Goal: Task Accomplishment & Management: Manage account settings

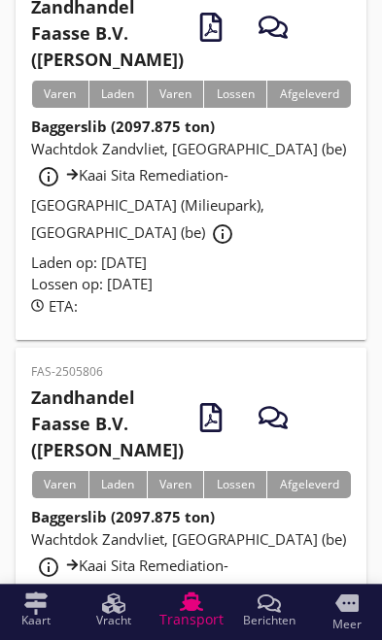
scroll to position [273, 0]
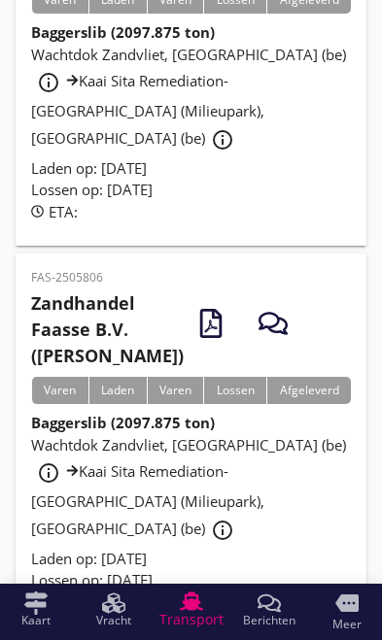
click at [231, 548] on div "Wachtdok Zandvliet, [GEOGRAPHIC_DATA] (be) info_outline Kaai Sita Remediation-[…" at bounding box center [191, 491] width 320 height 114
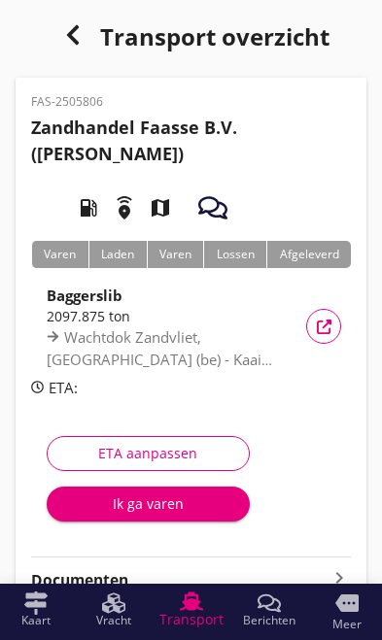
click at [161, 508] on div "Ik ga varen" at bounding box center [148, 503] width 172 height 20
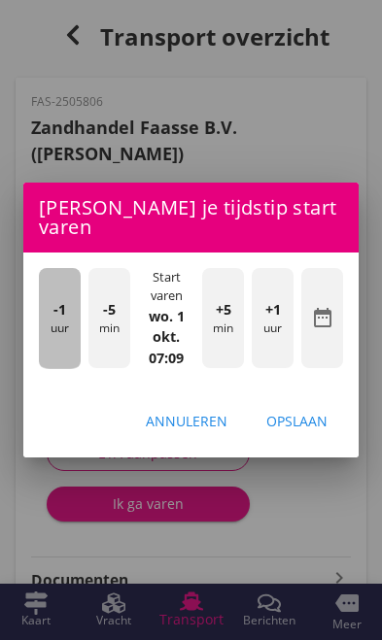
click at [62, 274] on div "-1 uur" at bounding box center [60, 318] width 42 height 101
click at [52, 276] on div "-1 uur" at bounding box center [60, 318] width 42 height 101
click at [51, 277] on div "-1 uur" at bounding box center [60, 318] width 42 height 101
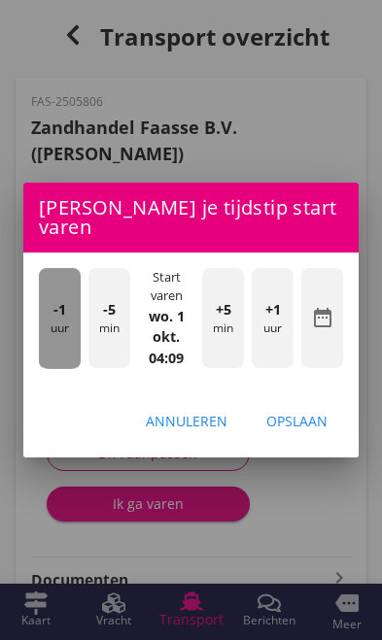
click at [49, 284] on div "-1 uur" at bounding box center [60, 318] width 42 height 101
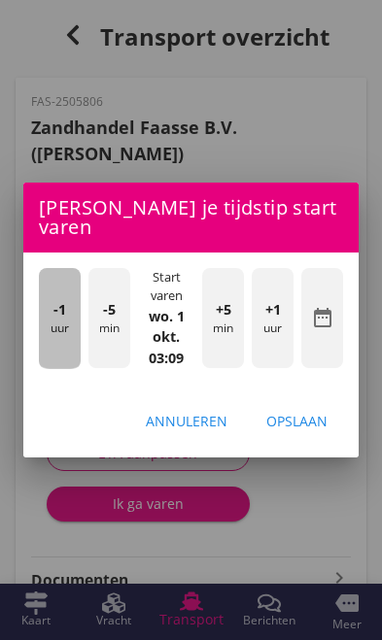
click at [44, 290] on div "-1 uur" at bounding box center [60, 318] width 42 height 101
click at [44, 319] on div "-1 uur" at bounding box center [60, 318] width 42 height 101
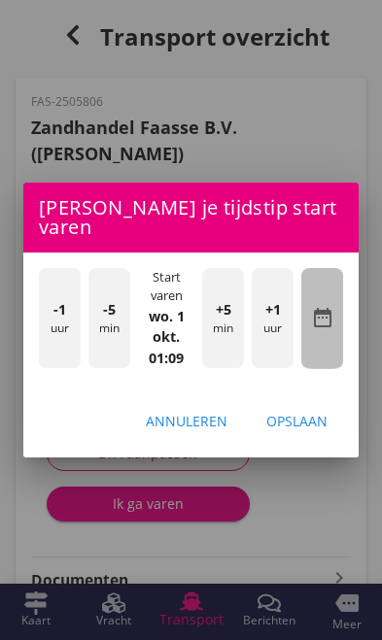
click at [331, 314] on icon "date_range" at bounding box center [322, 317] width 23 height 23
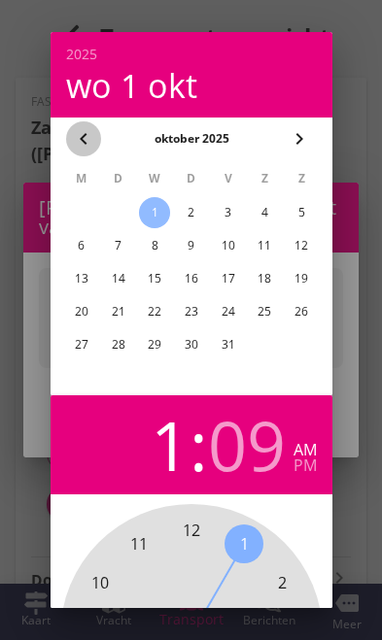
click at [80, 128] on icon "chevron_left" at bounding box center [83, 138] width 23 height 23
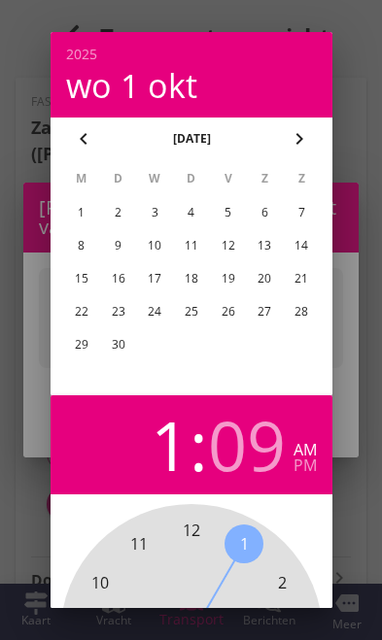
click at [232, 316] on div "26" at bounding box center [227, 311] width 31 height 31
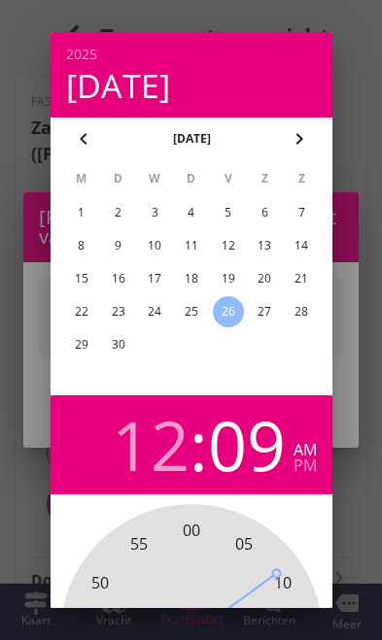
click at [356, 518] on div at bounding box center [191, 320] width 382 height 640
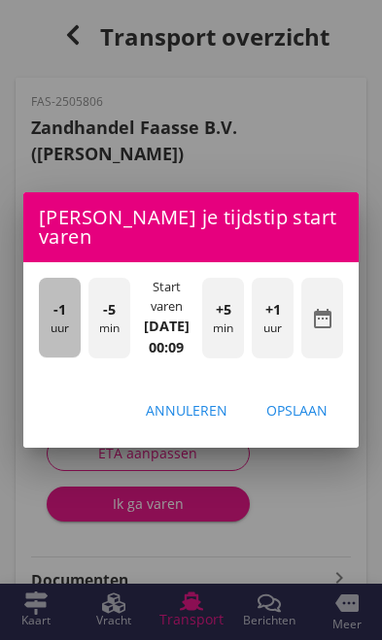
click at [50, 321] on div "-1 uur" at bounding box center [60, 318] width 42 height 80
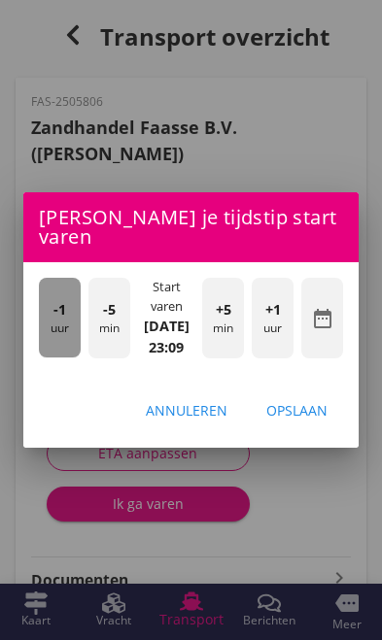
click at [41, 319] on div "-1 uur" at bounding box center [60, 318] width 42 height 80
click at [42, 321] on div "-1 uur" at bounding box center [60, 318] width 42 height 80
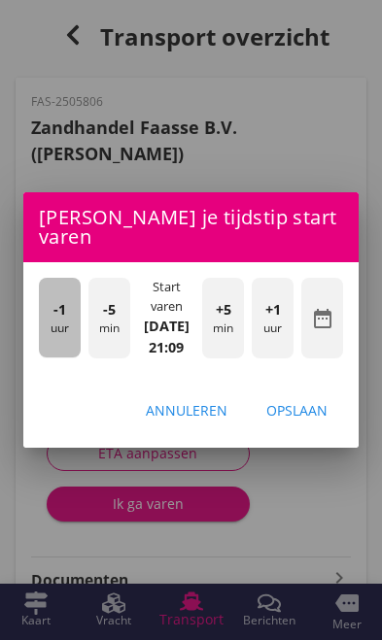
click at [45, 317] on div "-1 uur" at bounding box center [60, 318] width 42 height 80
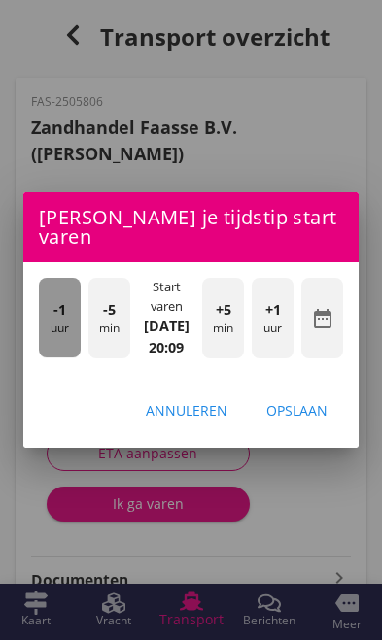
click at [49, 313] on div "-1 uur" at bounding box center [60, 318] width 42 height 80
click at [51, 313] on div "-1 uur" at bounding box center [60, 318] width 42 height 80
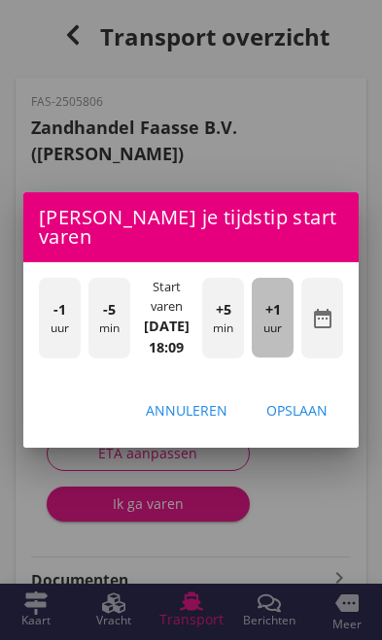
click at [286, 317] on div "+1 uur" at bounding box center [273, 318] width 42 height 80
click at [285, 305] on div "+1 uur" at bounding box center [273, 318] width 42 height 80
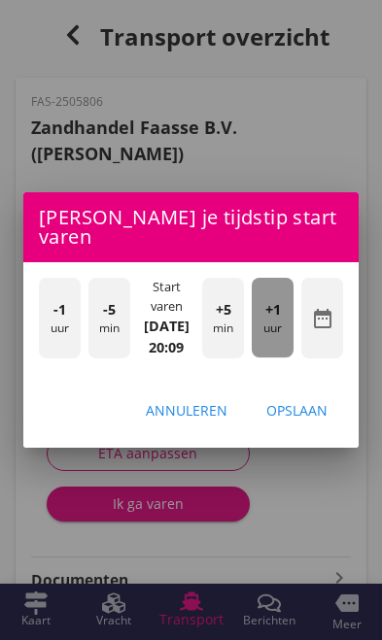
click at [286, 304] on div "+1 uur" at bounding box center [273, 318] width 42 height 80
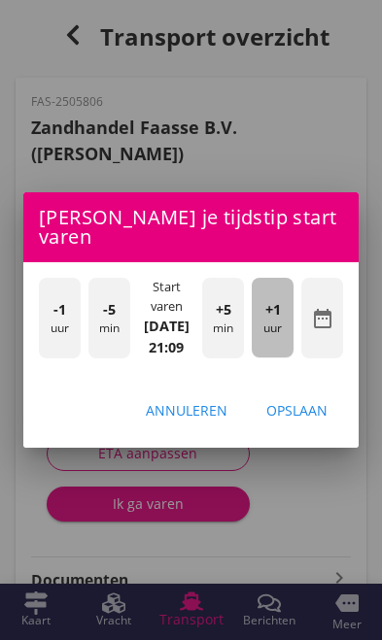
click at [286, 304] on div "+1 uur" at bounding box center [273, 318] width 42 height 80
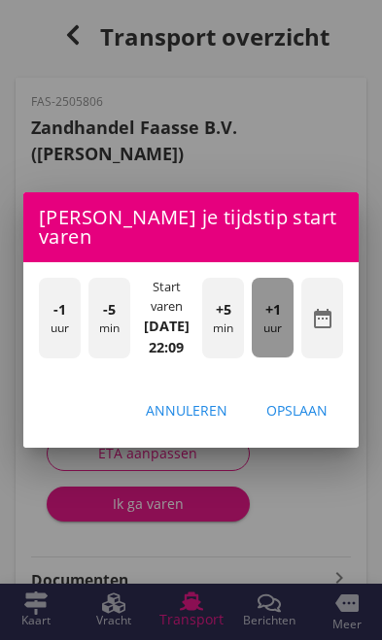
click at [281, 306] on div "+1 uur" at bounding box center [273, 318] width 42 height 80
click at [283, 309] on div "+1 uur" at bounding box center [273, 318] width 42 height 80
click at [282, 309] on div "+1 uur" at bounding box center [273, 318] width 42 height 80
click at [283, 309] on div "+1 uur" at bounding box center [273, 318] width 42 height 80
click at [284, 311] on div "+1 uur" at bounding box center [273, 318] width 42 height 80
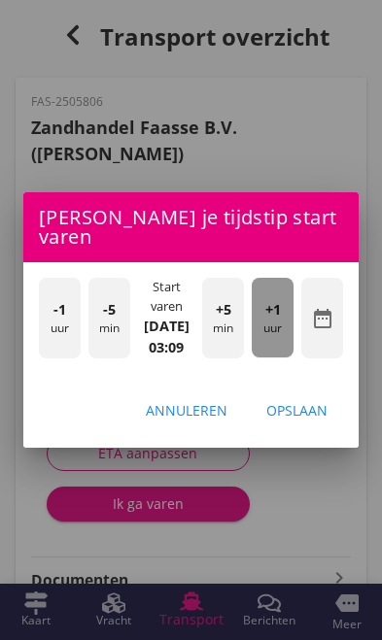
click at [283, 311] on div "+1 uur" at bounding box center [273, 318] width 42 height 80
click at [282, 312] on div "+1 uur" at bounding box center [273, 318] width 42 height 80
click at [283, 312] on div "+1 uur" at bounding box center [273, 318] width 42 height 80
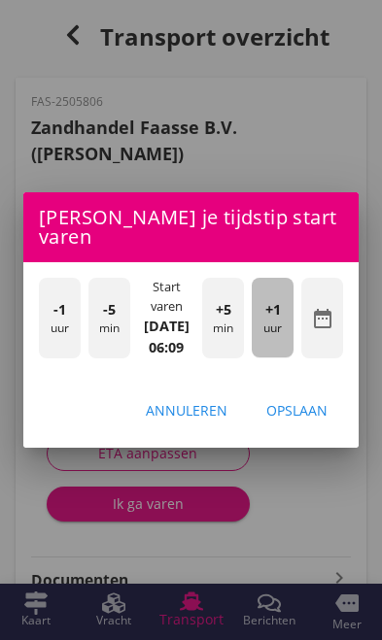
click at [283, 316] on div "+1 uur" at bounding box center [273, 318] width 42 height 80
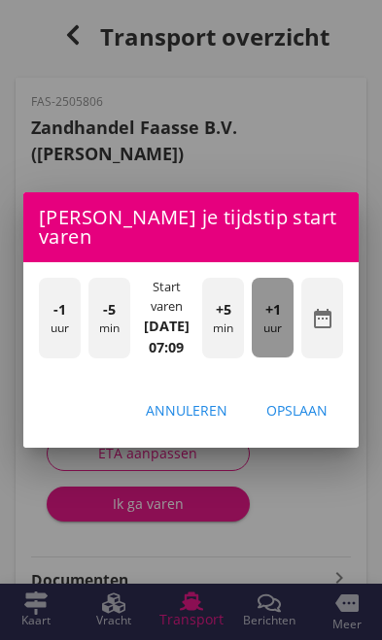
click at [279, 315] on div "+1 uur" at bounding box center [273, 318] width 42 height 80
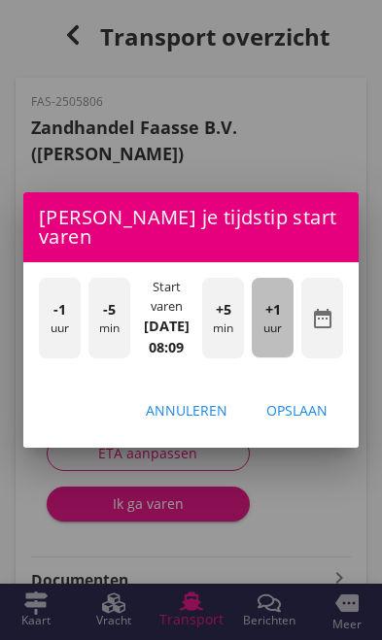
click at [280, 309] on span "+1" at bounding box center [273, 309] width 16 height 21
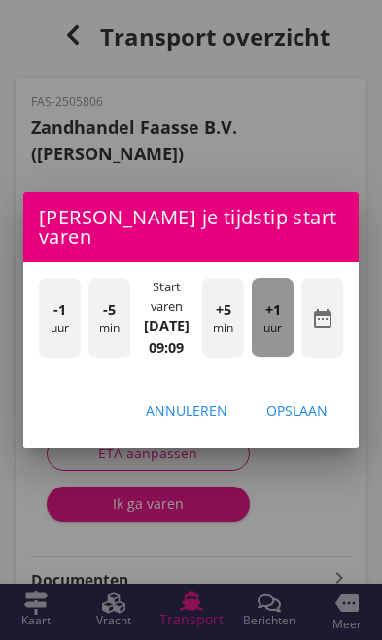
click at [281, 308] on div "+1 uur" at bounding box center [273, 318] width 42 height 80
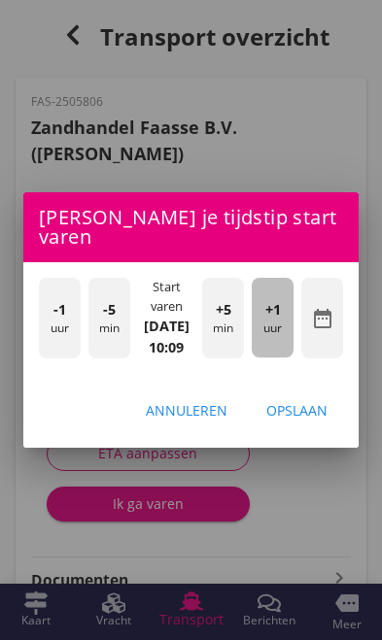
click at [282, 306] on div "+1 uur" at bounding box center [273, 318] width 42 height 80
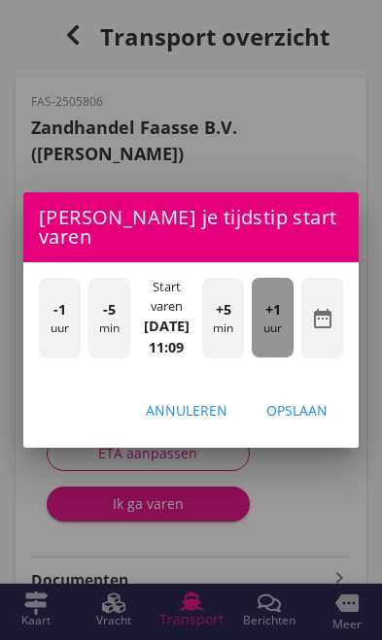
click at [280, 308] on span "+1" at bounding box center [273, 309] width 16 height 21
click at [281, 307] on div "+1 uur" at bounding box center [273, 318] width 42 height 80
click at [280, 306] on span "+1" at bounding box center [273, 309] width 16 height 21
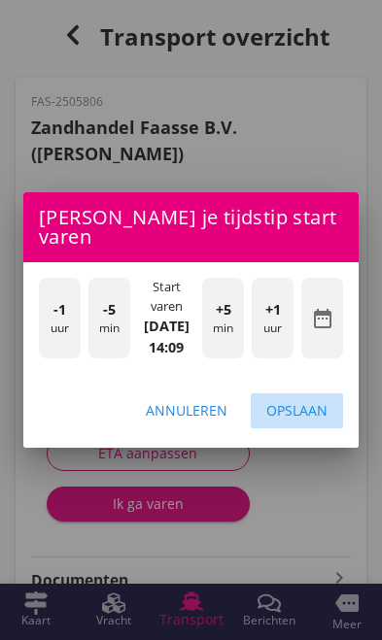
click at [319, 415] on div "Opslaan" at bounding box center [296, 410] width 61 height 20
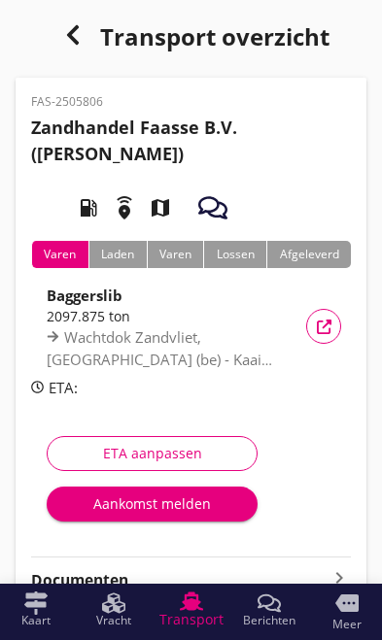
click at [196, 504] on div "Aankomst melden" at bounding box center [152, 503] width 180 height 20
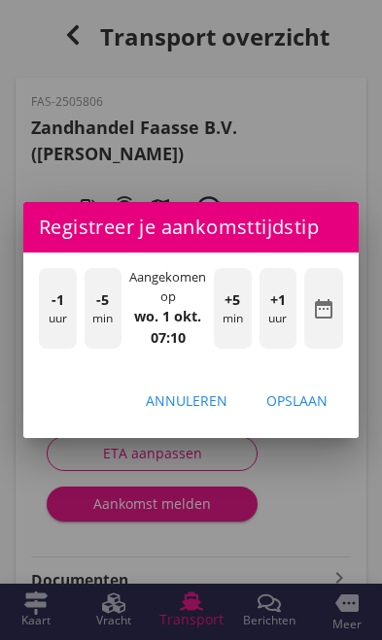
click at [329, 316] on icon "date_range" at bounding box center [323, 308] width 23 height 23
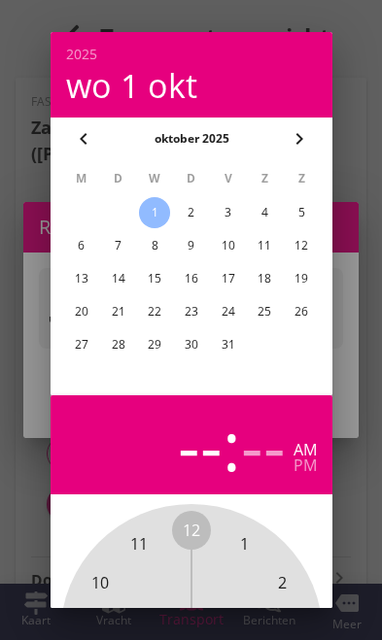
click at [81, 128] on icon "chevron_left" at bounding box center [83, 138] width 23 height 23
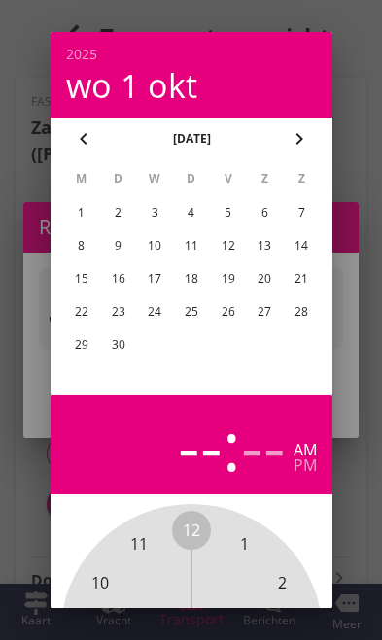
click at [235, 320] on div "26" at bounding box center [227, 311] width 31 height 31
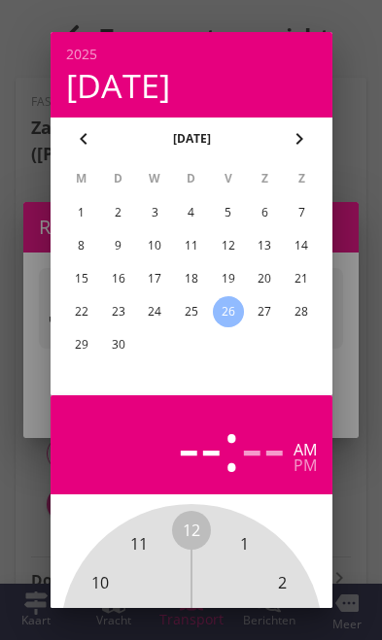
click at [360, 365] on div at bounding box center [191, 320] width 382 height 640
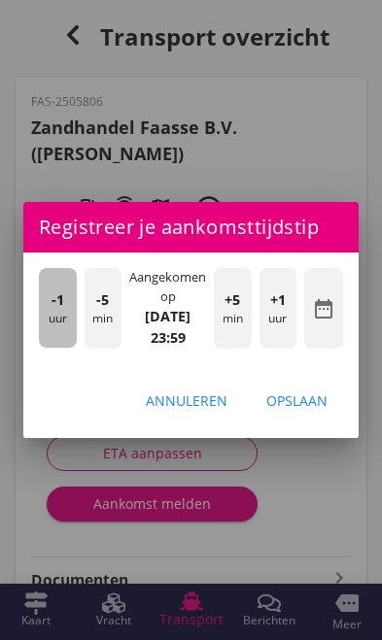
click at [42, 315] on div "-1 uur" at bounding box center [58, 308] width 38 height 80
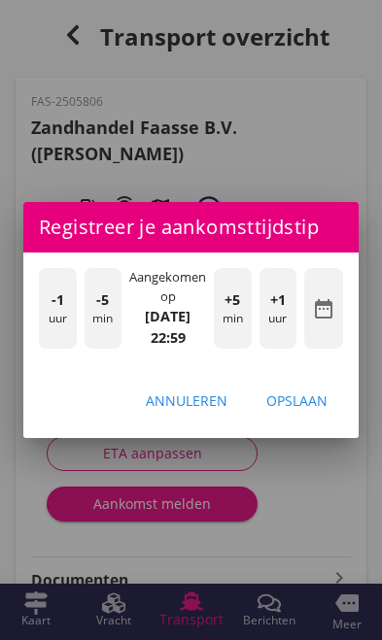
click at [42, 317] on div "-1 uur" at bounding box center [58, 308] width 38 height 80
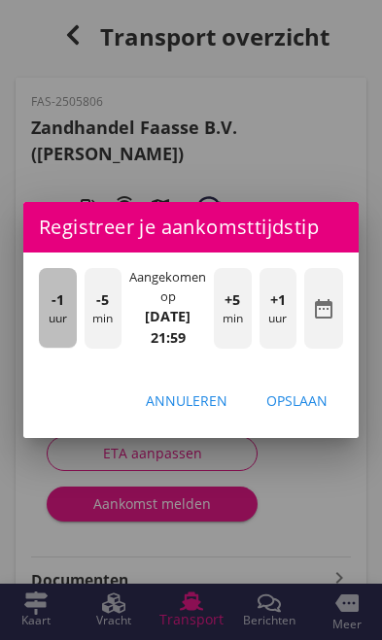
click at [44, 316] on div "-1 uur" at bounding box center [58, 308] width 38 height 80
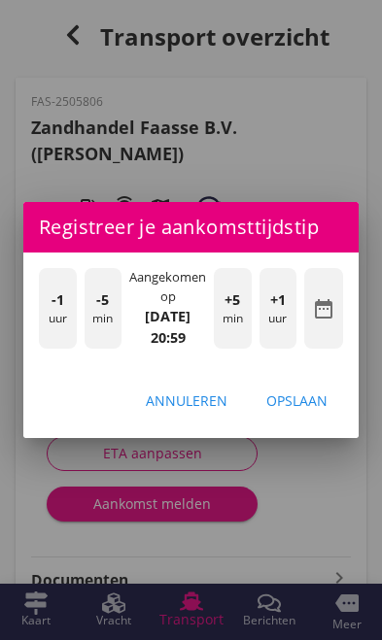
click at [322, 409] on div "Opslaan" at bounding box center [296, 400] width 61 height 20
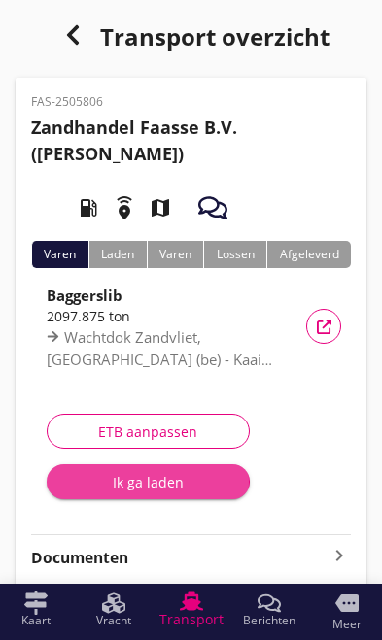
click at [180, 479] on div "Ik ga laden" at bounding box center [148, 482] width 172 height 20
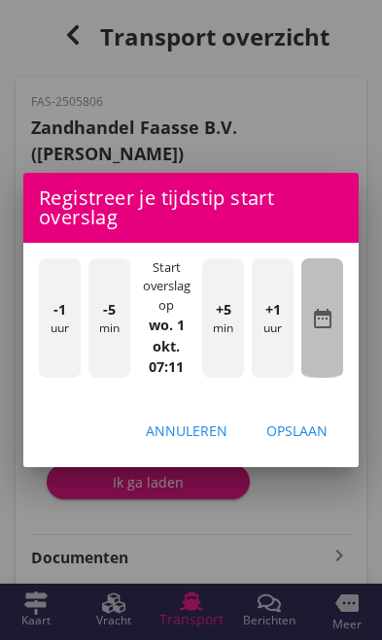
click at [327, 324] on icon "date_range" at bounding box center [322, 318] width 23 height 23
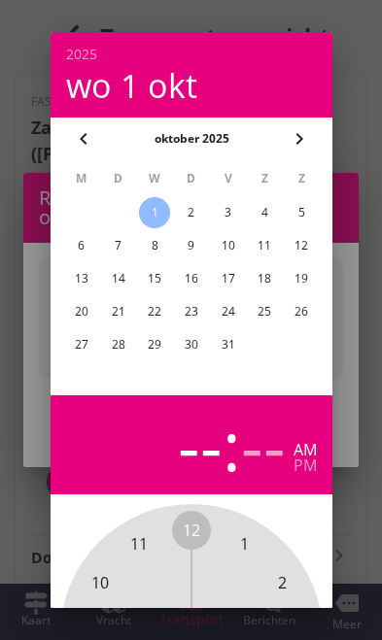
click at [75, 128] on icon "chevron_left" at bounding box center [83, 138] width 23 height 23
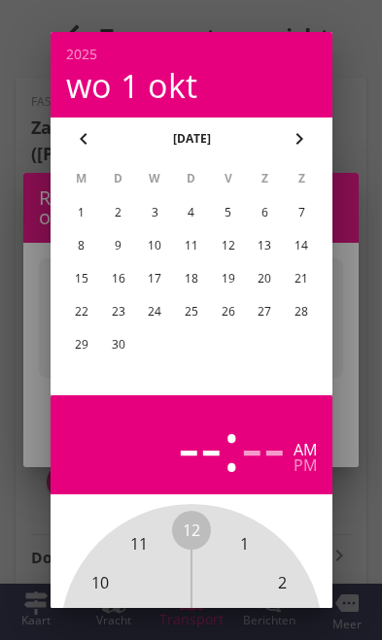
click at [68, 351] on div "29" at bounding box center [80, 344] width 31 height 31
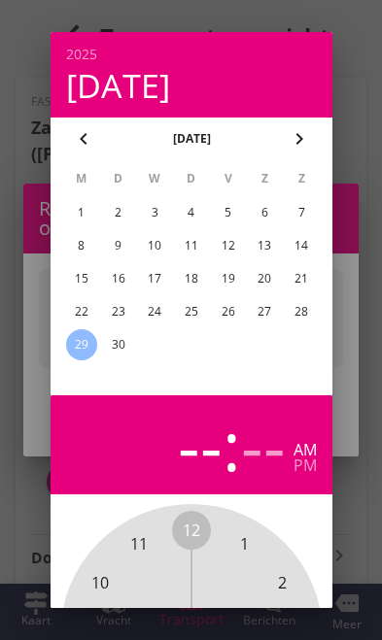
click at [362, 373] on div at bounding box center [191, 320] width 382 height 640
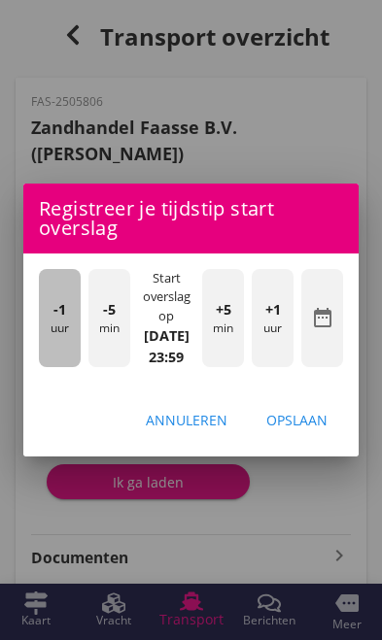
click at [55, 321] on div "-1 uur" at bounding box center [60, 318] width 42 height 98
click at [43, 319] on div "-1 uur" at bounding box center [60, 318] width 42 height 98
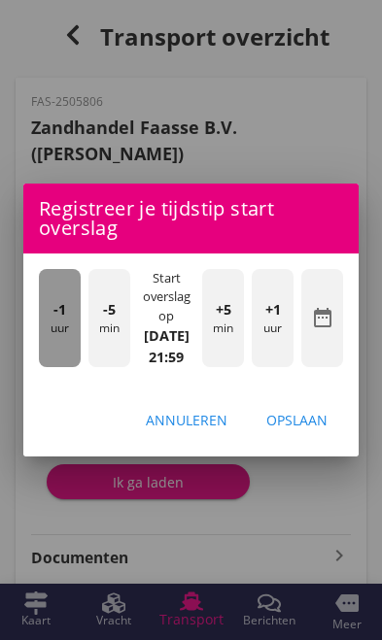
click at [43, 319] on div "-1 uur" at bounding box center [60, 318] width 42 height 98
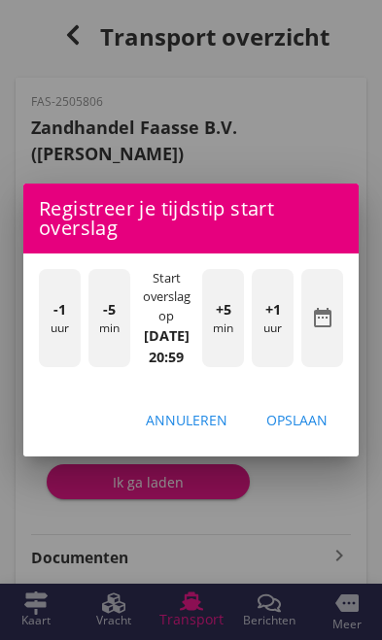
click at [43, 321] on div "-1 uur" at bounding box center [60, 318] width 42 height 98
click at [46, 321] on div "-1 uur" at bounding box center [60, 318] width 42 height 98
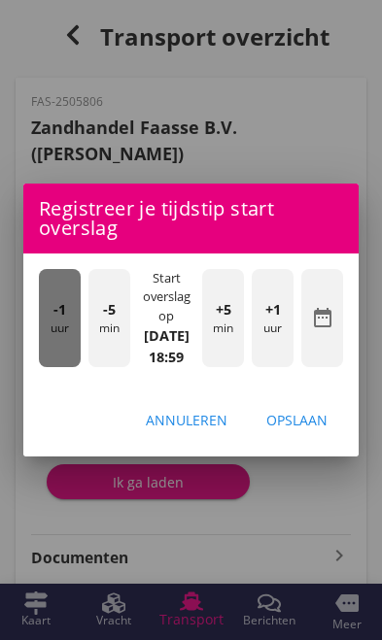
click at [44, 319] on div "-1 uur" at bounding box center [60, 318] width 42 height 98
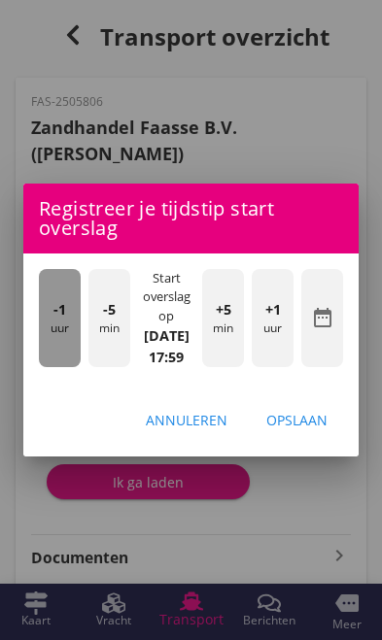
click at [44, 320] on div "-1 uur" at bounding box center [60, 318] width 42 height 98
click at [43, 319] on div "-1 uur" at bounding box center [60, 318] width 42 height 98
click at [44, 317] on div "-1 uur" at bounding box center [60, 318] width 42 height 98
click at [41, 317] on div "-1 uur" at bounding box center [60, 318] width 42 height 98
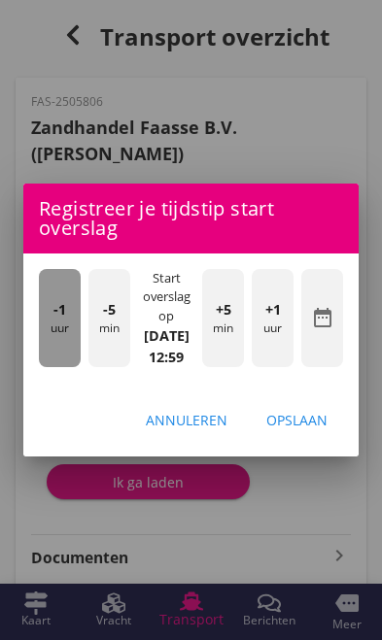
click at [44, 317] on div "-1 uur" at bounding box center [60, 318] width 42 height 98
click at [45, 320] on div "-1 uur" at bounding box center [60, 318] width 42 height 98
click at [48, 319] on div "-1 uur" at bounding box center [60, 318] width 42 height 98
click at [45, 317] on div "-1 uur" at bounding box center [60, 318] width 42 height 98
click at [44, 320] on div "-1 uur" at bounding box center [60, 318] width 42 height 98
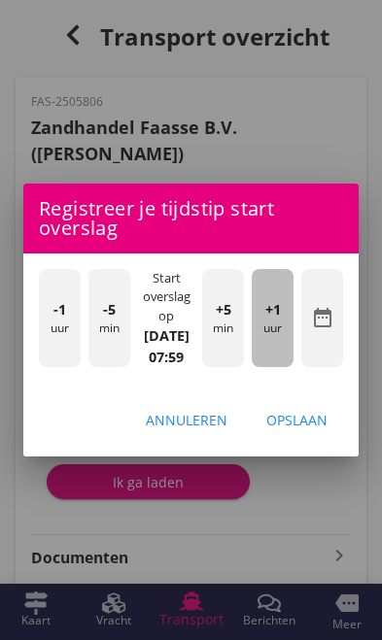
click at [285, 347] on div "+1 uur" at bounding box center [273, 318] width 42 height 98
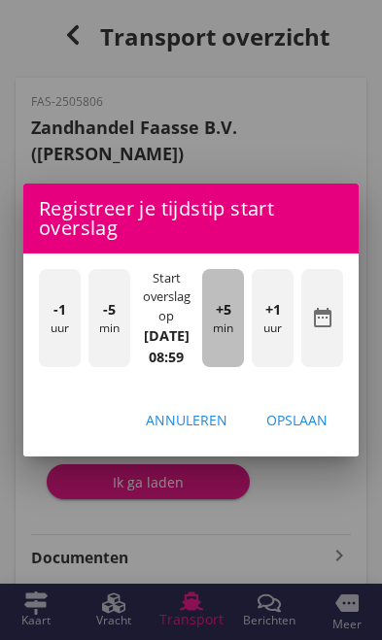
click at [229, 340] on div "+5 min" at bounding box center [223, 318] width 42 height 98
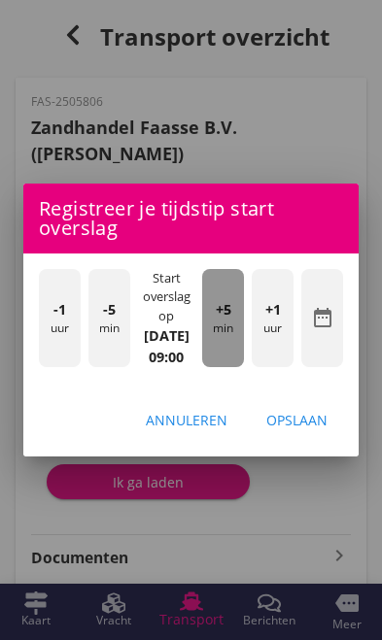
click at [232, 339] on div "+5 min" at bounding box center [223, 318] width 42 height 98
click at [233, 341] on div "+5 min" at bounding box center [223, 318] width 42 height 98
click at [235, 341] on div "+5 min" at bounding box center [223, 318] width 42 height 98
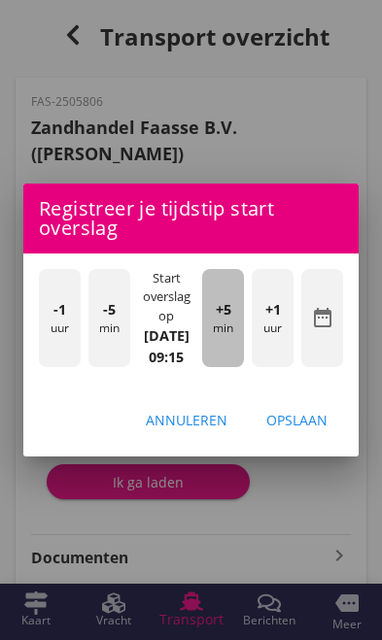
click at [235, 342] on div "+5 min" at bounding box center [223, 318] width 42 height 98
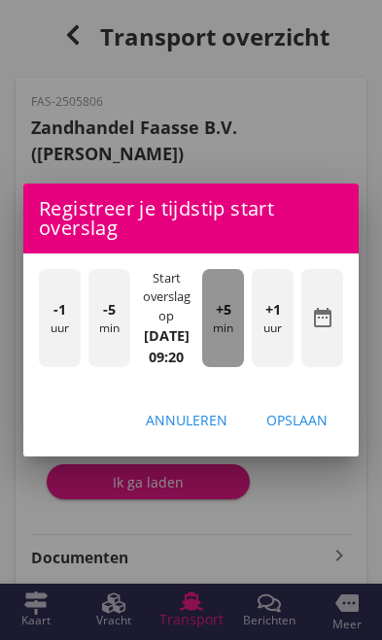
click at [236, 341] on div "+5 min" at bounding box center [223, 318] width 42 height 98
click at [236, 339] on div "+5 min" at bounding box center [223, 318] width 42 height 98
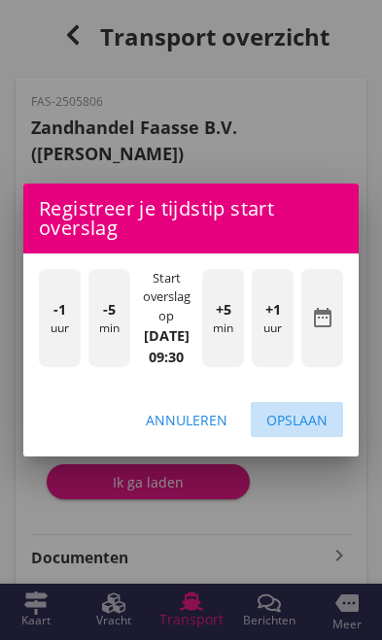
click at [319, 430] on div "Opslaan" at bounding box center [296, 420] width 61 height 20
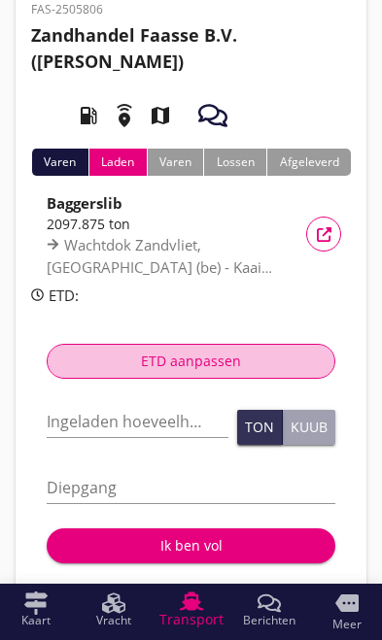
scroll to position [100, 0]
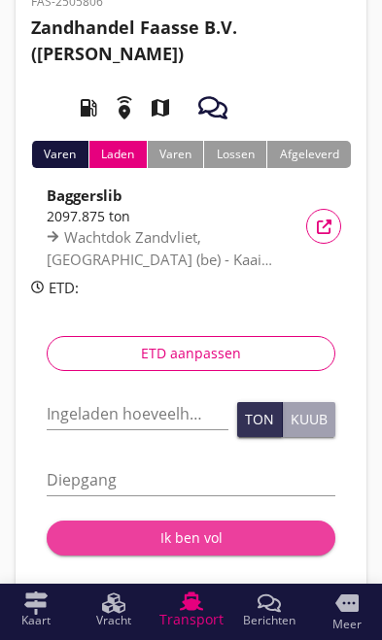
click at [240, 544] on div "Ik ben vol" at bounding box center [190, 537] width 257 height 20
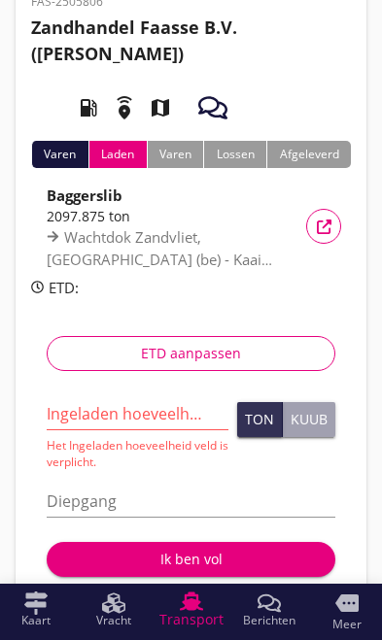
click at [152, 406] on input "Ingeladen hoeveelheid *" at bounding box center [138, 413] width 182 height 31
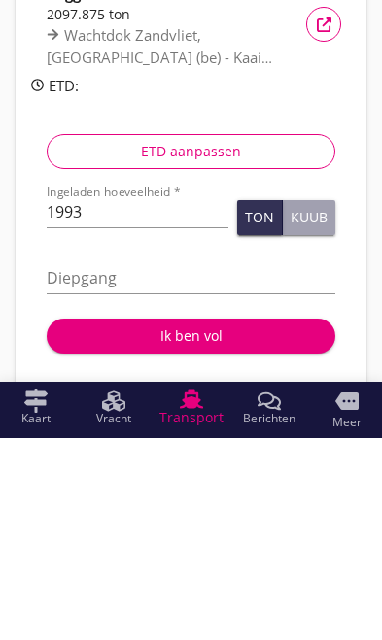
scroll to position [259, 0]
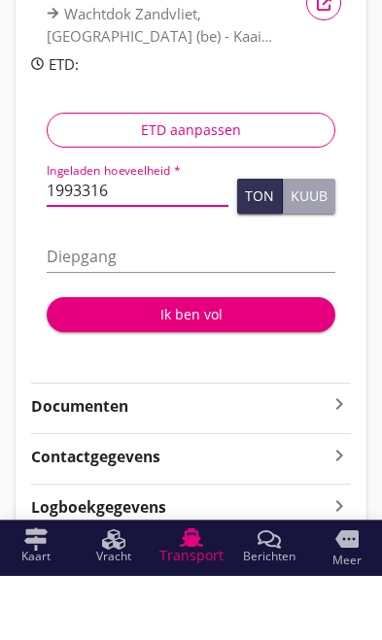
type input "1993316"
click at [136, 305] on input "Diepgang" at bounding box center [191, 320] width 288 height 31
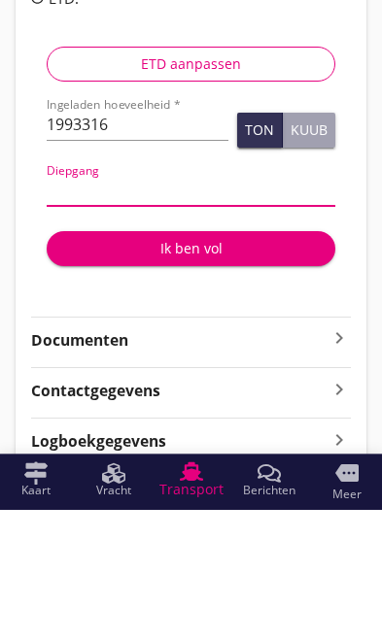
type input "3"
type input "3.0"
type input "30"
click at [215, 368] on div "Ik ben vol" at bounding box center [190, 378] width 257 height 20
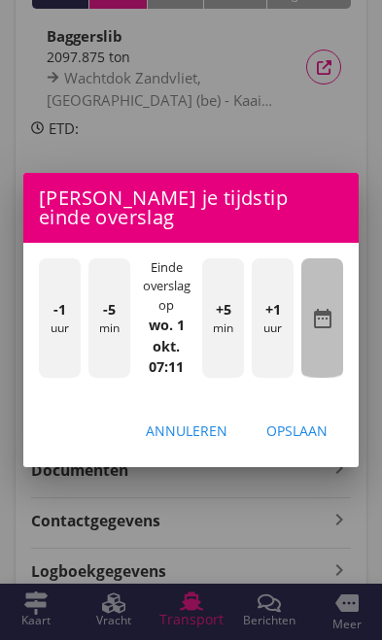
click at [334, 355] on div "date_range" at bounding box center [322, 317] width 42 height 119
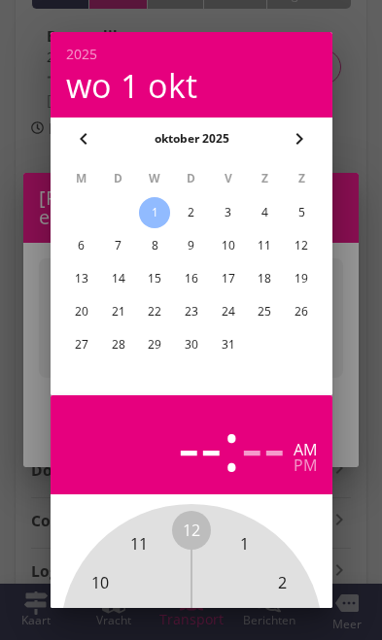
click at [69, 131] on button "chevron_left" at bounding box center [83, 138] width 35 height 35
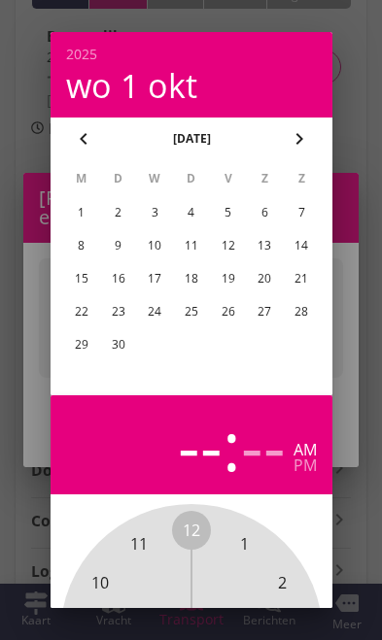
click at [84, 354] on div "29" at bounding box center [80, 344] width 31 height 31
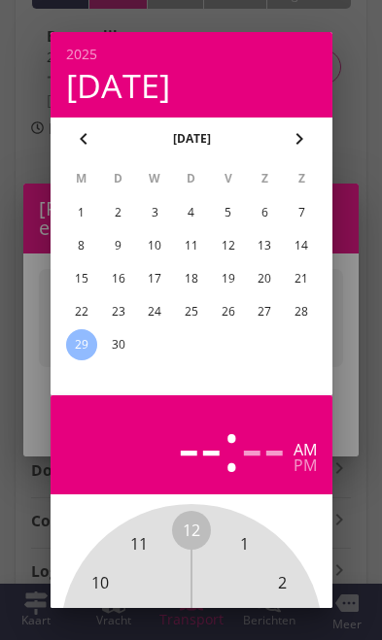
click at [363, 527] on div at bounding box center [191, 320] width 382 height 640
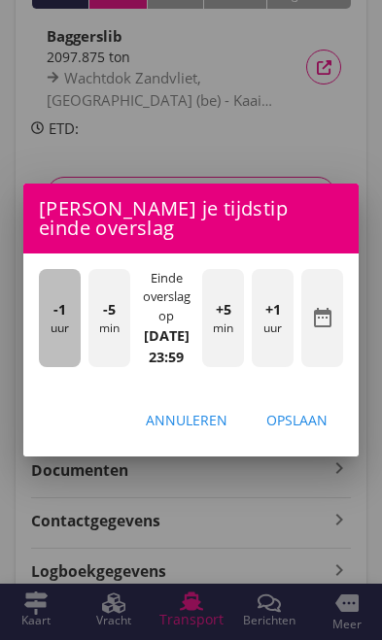
click at [55, 367] on div "-1 uur" at bounding box center [60, 318] width 42 height 98
click at [58, 365] on div "-1 uur" at bounding box center [60, 318] width 42 height 98
click at [60, 361] on div "-1 uur" at bounding box center [60, 318] width 42 height 98
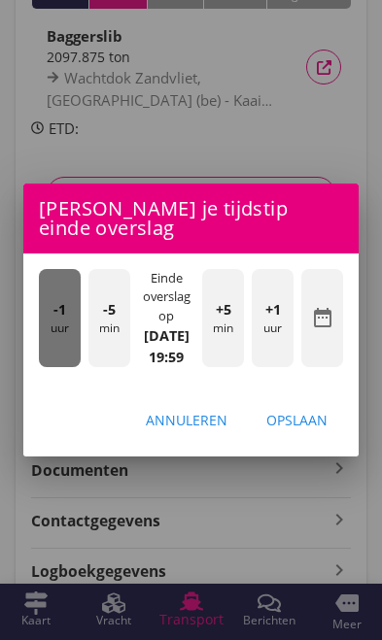
click at [62, 361] on div "-1 uur" at bounding box center [60, 318] width 42 height 98
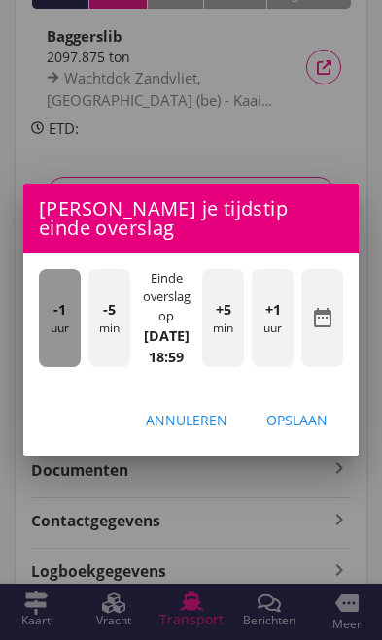
click at [59, 321] on span "-1" at bounding box center [59, 309] width 13 height 21
click at [59, 361] on div "-1 uur" at bounding box center [60, 318] width 42 height 98
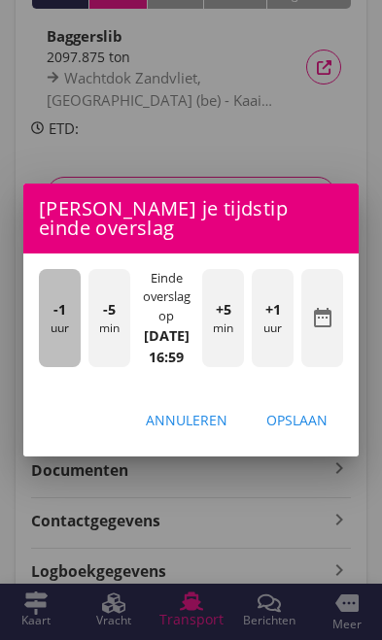
click at [68, 363] on div "-1 uur" at bounding box center [60, 318] width 42 height 98
click at [61, 362] on div "-1 uur" at bounding box center [60, 318] width 42 height 98
click at [60, 360] on div "-1 uur" at bounding box center [60, 318] width 42 height 98
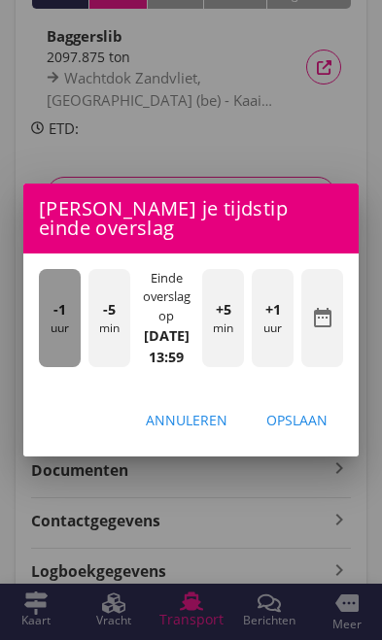
click at [61, 360] on div "-1 uur" at bounding box center [60, 318] width 42 height 98
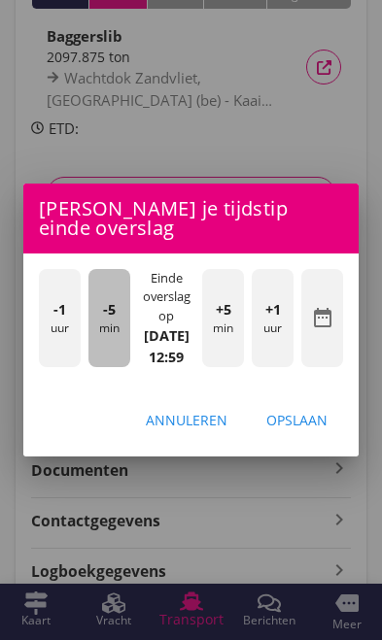
click at [103, 367] on div "-5 min" at bounding box center [109, 318] width 42 height 98
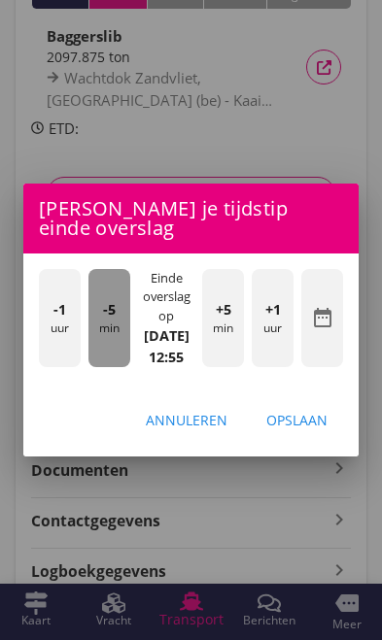
click at [103, 362] on div "-5 min" at bounding box center [109, 318] width 42 height 98
click at [99, 359] on div "-5 min" at bounding box center [109, 318] width 42 height 98
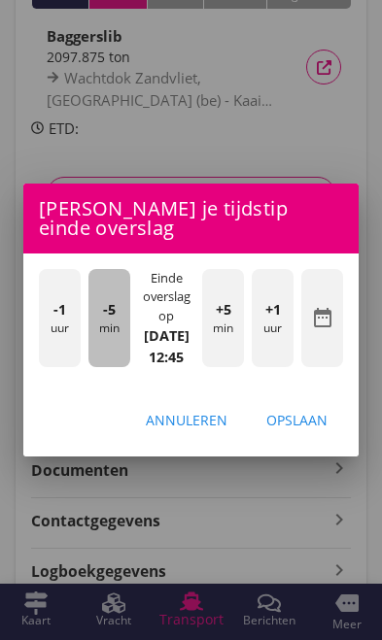
click at [88, 361] on div "-5 min" at bounding box center [109, 318] width 42 height 98
click at [108, 367] on div "-5 min" at bounding box center [109, 318] width 42 height 98
click at [104, 367] on div "-5 min" at bounding box center [109, 318] width 42 height 98
click at [111, 367] on div "-5 min" at bounding box center [109, 318] width 42 height 98
click at [113, 363] on div "-5 min" at bounding box center [109, 318] width 42 height 98
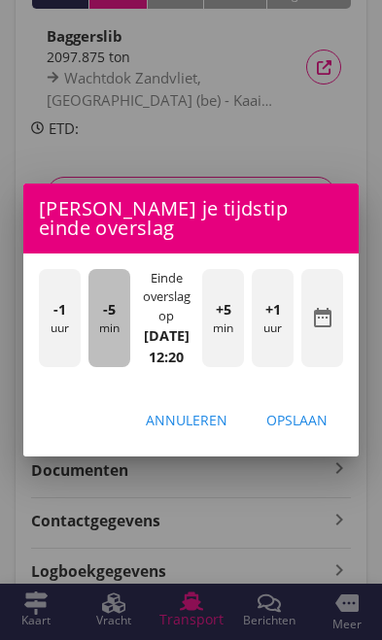
click at [103, 359] on div "-5 min" at bounding box center [109, 318] width 42 height 98
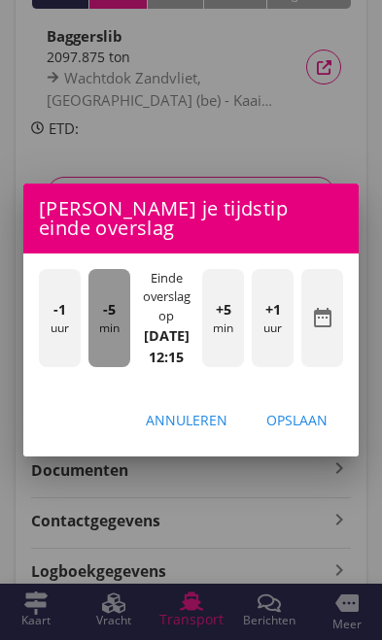
click at [101, 357] on div "-5 min" at bounding box center [109, 318] width 42 height 98
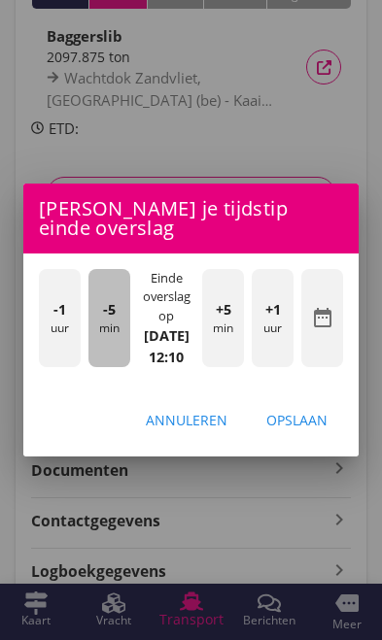
click at [94, 357] on div "-5 min" at bounding box center [109, 318] width 42 height 98
click at [101, 359] on div "-5 min" at bounding box center [109, 318] width 42 height 98
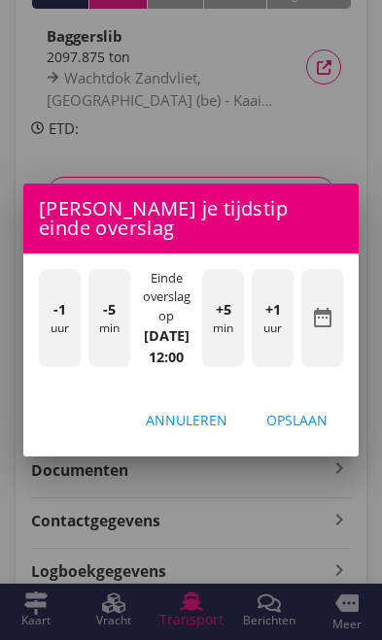
click at [319, 430] on div "Opslaan" at bounding box center [296, 420] width 61 height 20
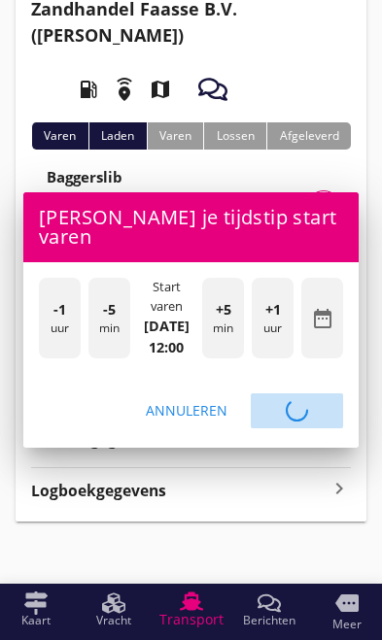
scroll to position [38, 0]
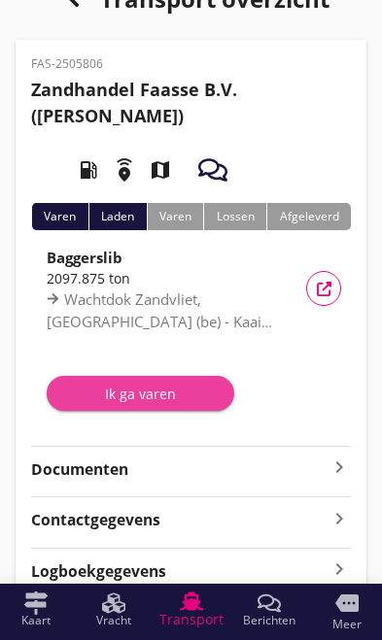
click at [118, 396] on div "Ik ga varen" at bounding box center [140, 394] width 156 height 20
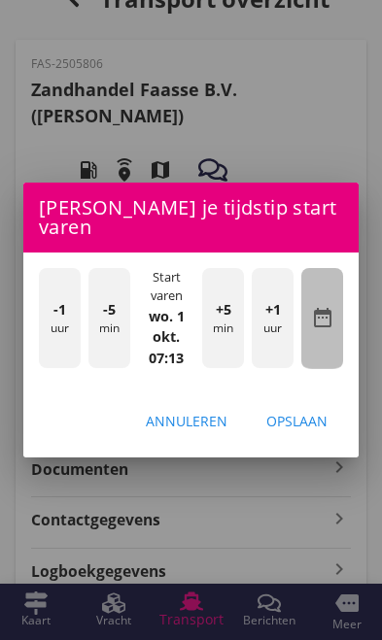
click at [335, 346] on div "date_range" at bounding box center [322, 318] width 42 height 101
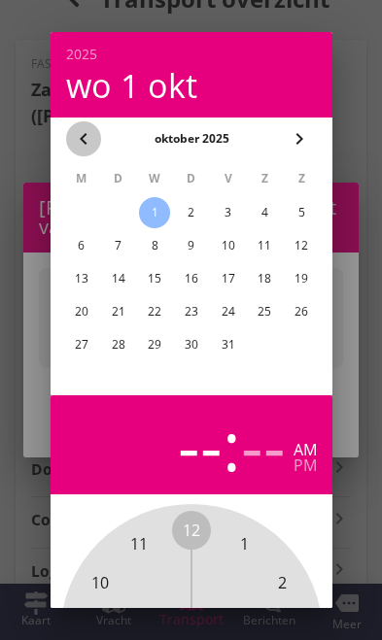
click at [93, 144] on icon "chevron_left" at bounding box center [83, 138] width 23 height 23
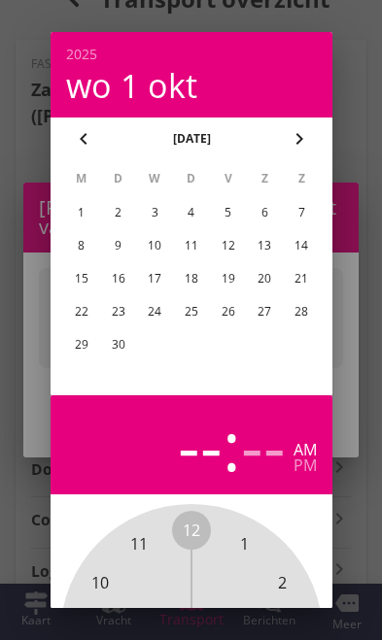
click at [73, 346] on div "29" at bounding box center [80, 344] width 31 height 31
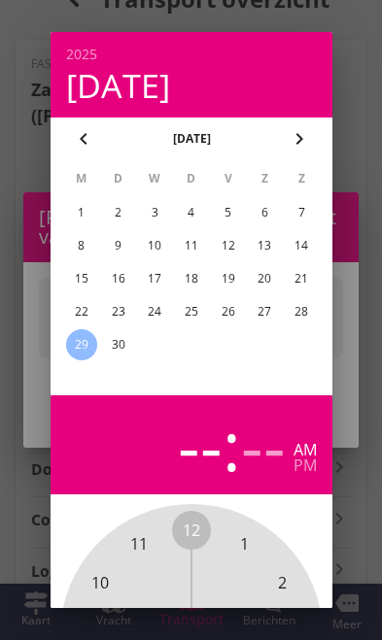
click at [367, 520] on div at bounding box center [191, 320] width 382 height 640
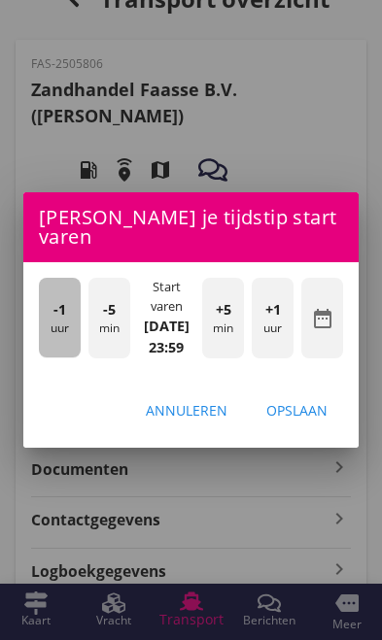
click at [52, 357] on div "-1 uur" at bounding box center [60, 318] width 42 height 80
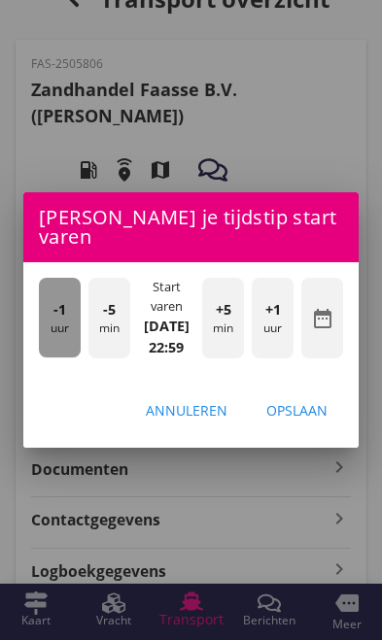
click at [49, 355] on div "-1 uur" at bounding box center [60, 318] width 42 height 80
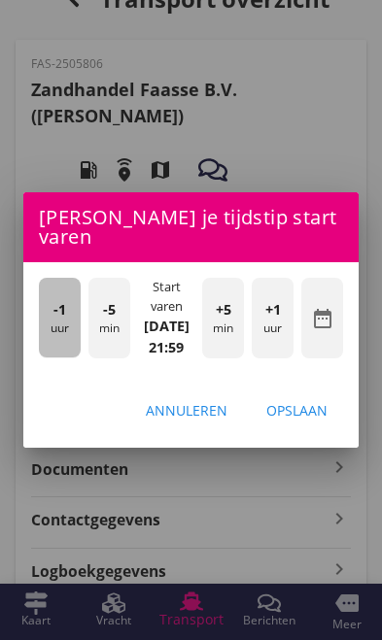
click at [41, 349] on div "-1 uur" at bounding box center [60, 318] width 42 height 80
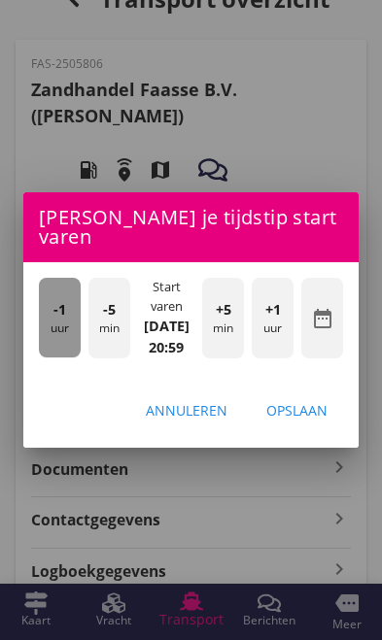
click at [43, 352] on div "-1 uur" at bounding box center [60, 318] width 42 height 80
click at [39, 352] on div "-1 uur" at bounding box center [60, 318] width 42 height 80
click at [39, 351] on div "-1 uur" at bounding box center [60, 318] width 42 height 80
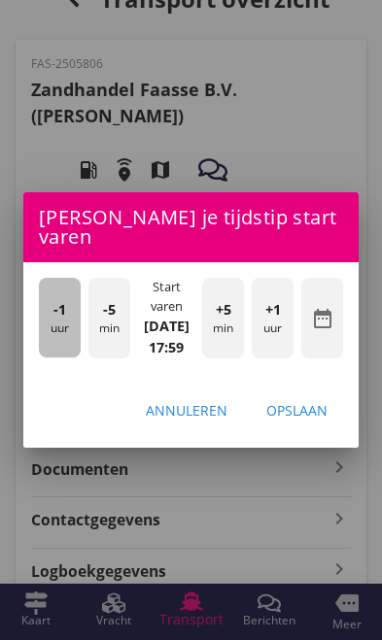
click at [39, 350] on div "-1 uur" at bounding box center [60, 318] width 42 height 80
click at [41, 355] on div "-1 uur" at bounding box center [60, 318] width 42 height 80
click at [46, 357] on div "-1 uur" at bounding box center [60, 318] width 42 height 80
click at [51, 357] on div "-1 uur" at bounding box center [60, 318] width 42 height 80
click at [50, 357] on div "-1 uur" at bounding box center [60, 318] width 42 height 80
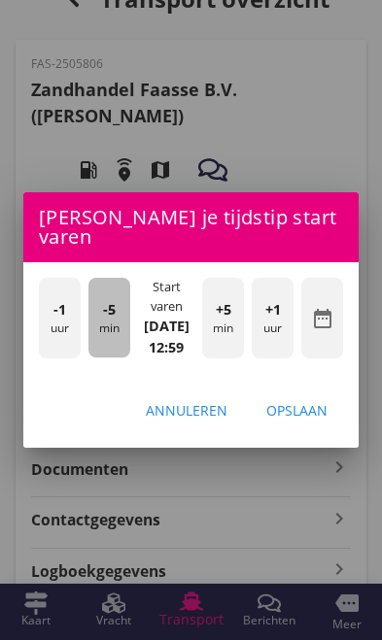
click at [102, 357] on div "-5 min" at bounding box center [109, 318] width 42 height 80
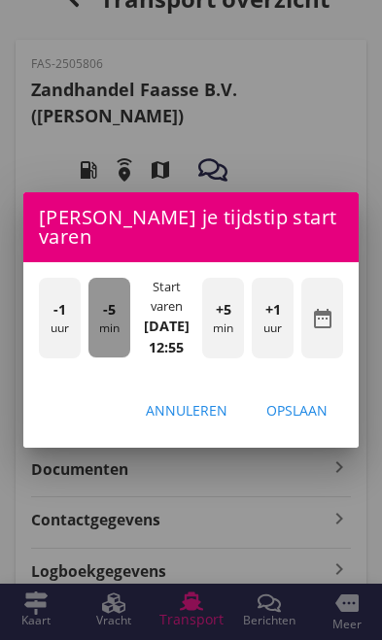
click at [101, 357] on div "-5 min" at bounding box center [109, 318] width 42 height 80
click at [97, 353] on div "-5 min" at bounding box center [109, 318] width 42 height 80
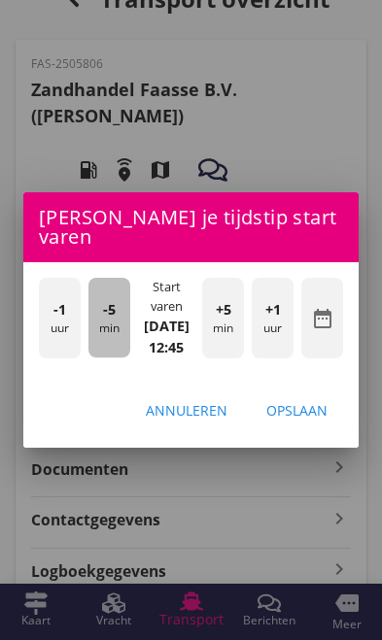
click at [91, 351] on div "-5 min" at bounding box center [109, 318] width 42 height 80
click at [90, 352] on div "-5 min" at bounding box center [109, 318] width 42 height 80
click at [94, 357] on div "-5 min" at bounding box center [109, 318] width 42 height 80
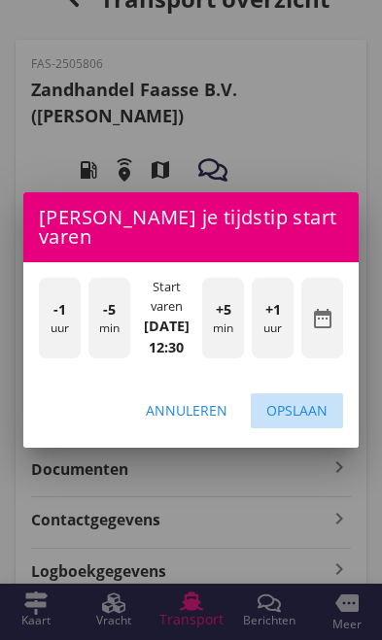
click at [313, 421] on div "Opslaan" at bounding box center [296, 410] width 61 height 20
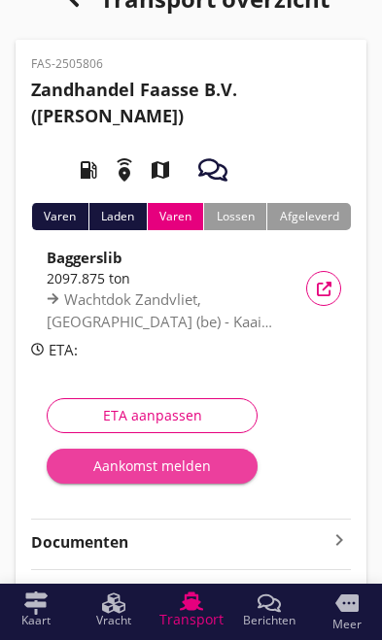
click at [186, 477] on button "Aankomst melden" at bounding box center [152, 466] width 211 height 35
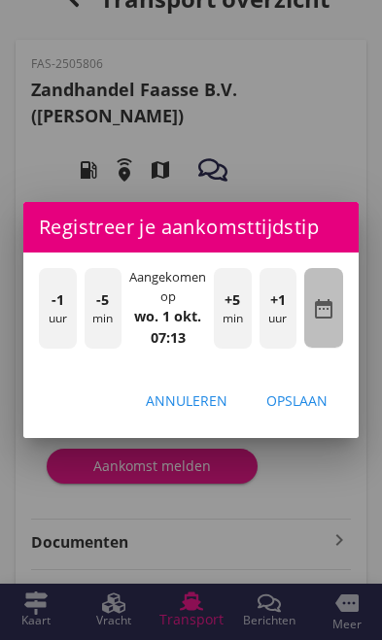
click at [326, 321] on icon "date_range" at bounding box center [323, 308] width 23 height 23
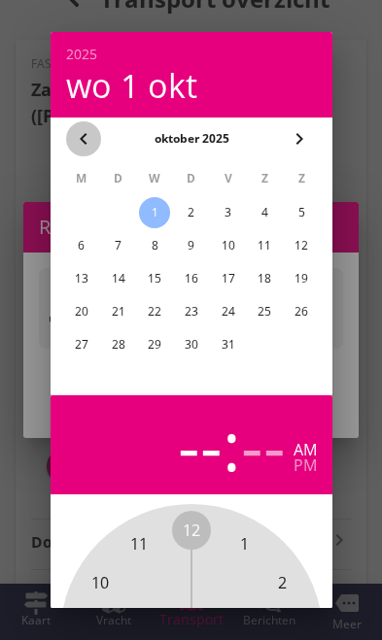
click at [87, 143] on icon "chevron_left" at bounding box center [83, 138] width 23 height 23
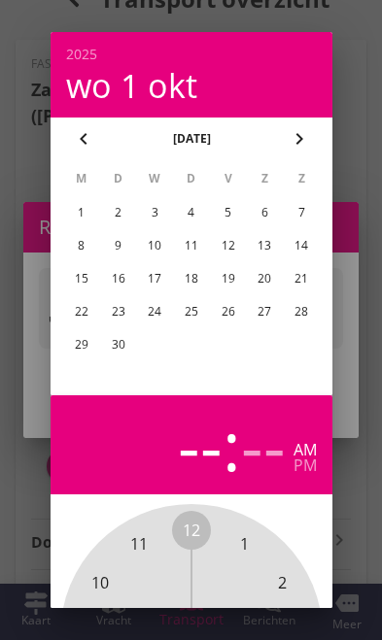
click at [78, 351] on div "29" at bounding box center [80, 344] width 31 height 31
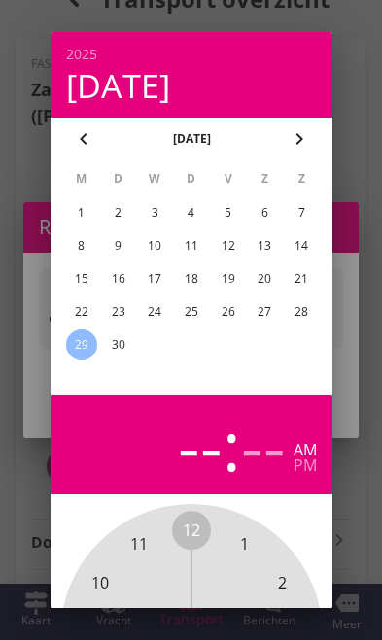
click at [354, 480] on div at bounding box center [191, 320] width 382 height 640
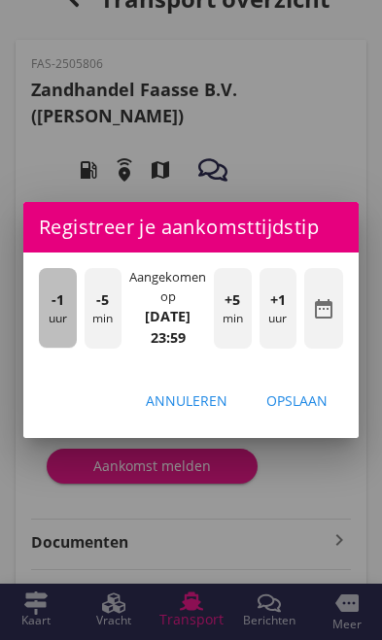
click at [46, 348] on div "-1 uur" at bounding box center [58, 308] width 38 height 80
click at [41, 348] on div "-1 uur" at bounding box center [58, 308] width 38 height 80
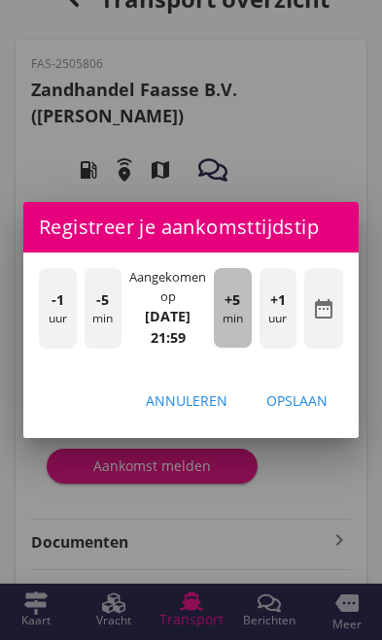
click at [238, 348] on div "+5 min" at bounding box center [233, 308] width 38 height 80
click at [240, 348] on div "+5 min" at bounding box center [233, 308] width 38 height 80
click at [239, 348] on div "+5 min" at bounding box center [233, 308] width 38 height 80
click at [237, 348] on div "+5 min" at bounding box center [233, 308] width 38 height 80
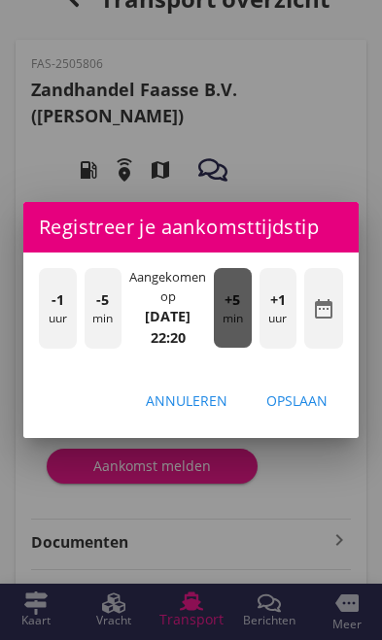
click at [238, 348] on div "+5 min" at bounding box center [233, 308] width 38 height 80
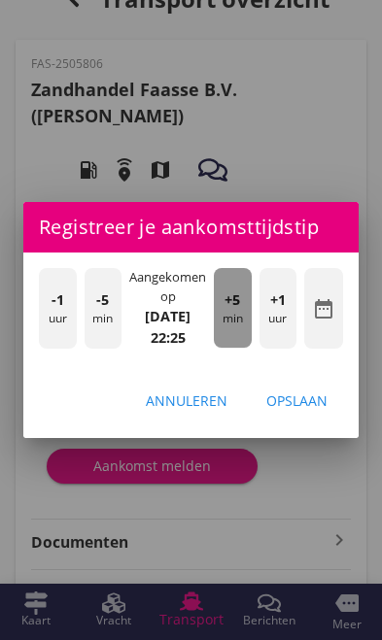
click at [239, 348] on div "+5 min" at bounding box center [233, 308] width 38 height 80
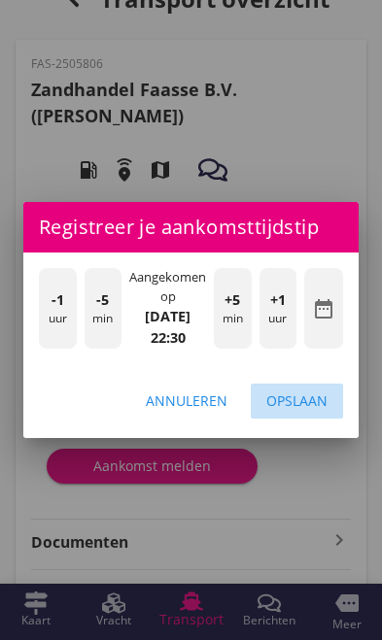
click at [313, 411] on div "Opslaan" at bounding box center [296, 400] width 61 height 20
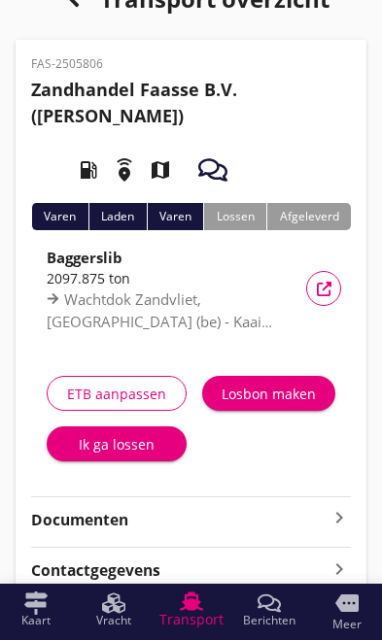
click at [106, 449] on div "Ik ga lossen" at bounding box center [116, 444] width 109 height 20
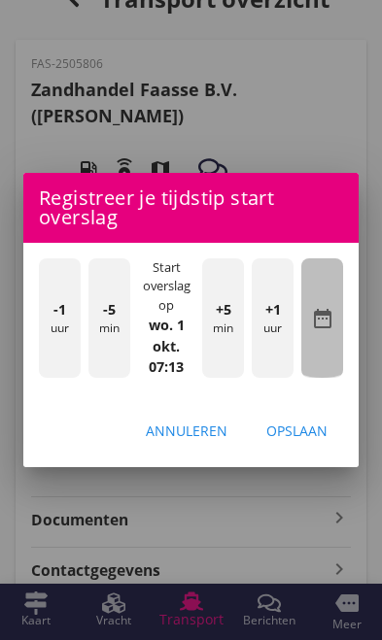
click at [323, 373] on div "date_range" at bounding box center [322, 317] width 42 height 119
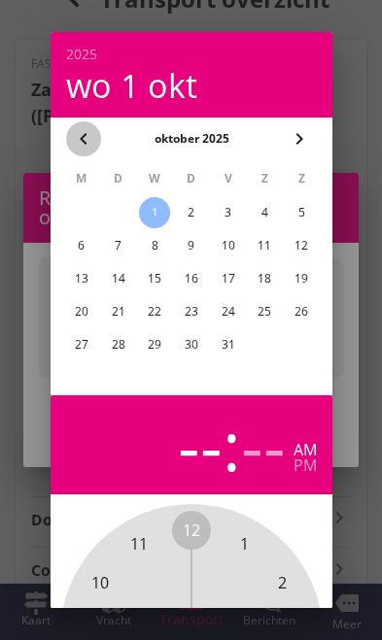
click at [77, 140] on icon "chevron_left" at bounding box center [83, 138] width 23 height 23
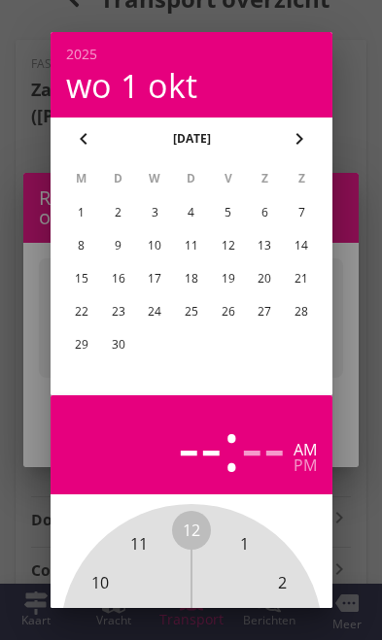
click at [119, 351] on div "30" at bounding box center [117, 344] width 31 height 31
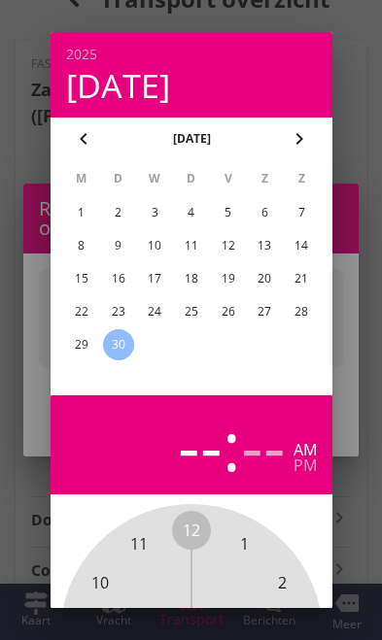
click at [359, 519] on div at bounding box center [191, 320] width 382 height 640
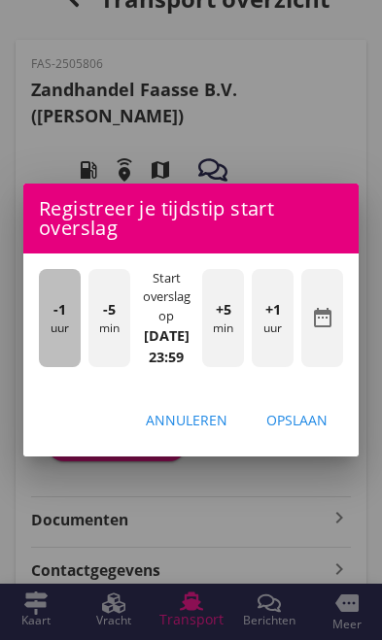
click at [59, 364] on div "-1 uur" at bounding box center [60, 318] width 42 height 98
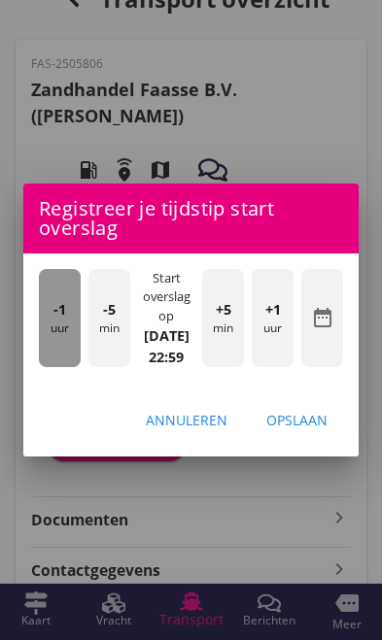
click at [45, 359] on div "-1 uur" at bounding box center [60, 318] width 42 height 98
click at [49, 359] on div "-1 uur" at bounding box center [60, 318] width 42 height 98
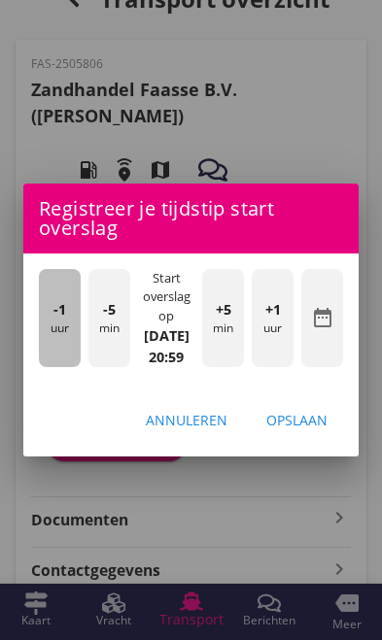
click at [50, 356] on div "-1 uur" at bounding box center [60, 318] width 42 height 98
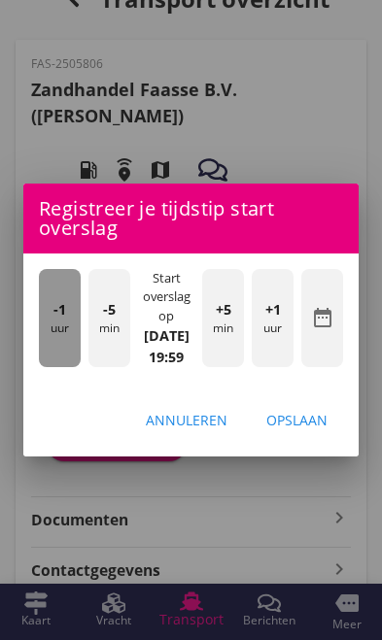
click at [51, 357] on div "-1 uur" at bounding box center [60, 318] width 42 height 98
click at [49, 355] on div "-1 uur" at bounding box center [60, 318] width 42 height 98
click at [47, 355] on div "-1 uur" at bounding box center [60, 318] width 42 height 98
click at [47, 353] on div "-1 uur" at bounding box center [60, 318] width 42 height 98
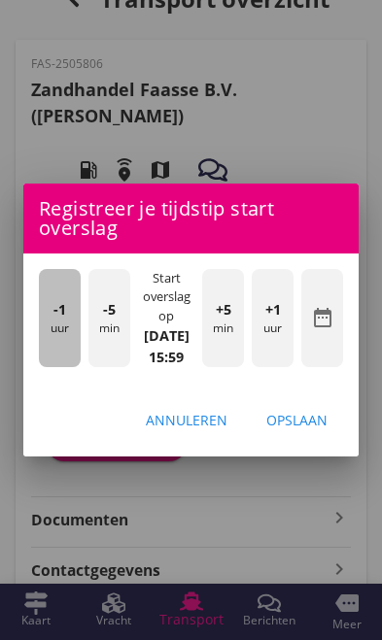
click at [46, 353] on div "-1 uur" at bounding box center [60, 318] width 42 height 98
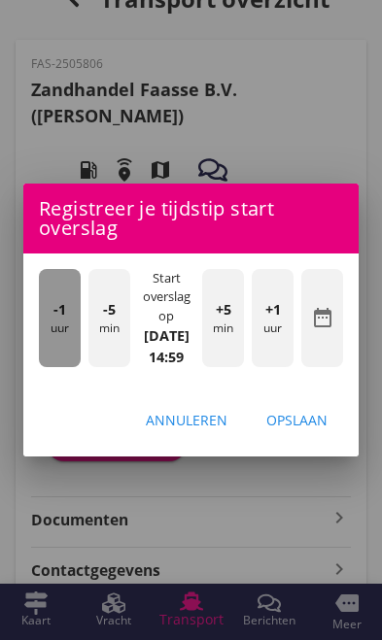
click at [42, 350] on div "-1 uur" at bounding box center [60, 318] width 42 height 98
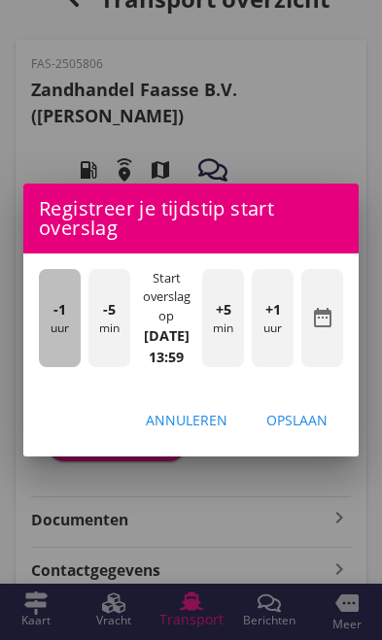
click at [56, 321] on span "-1" at bounding box center [59, 309] width 13 height 21
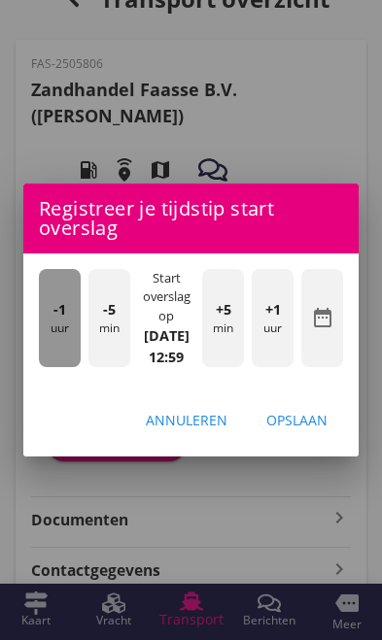
click at [60, 360] on div "-1 uur" at bounding box center [60, 318] width 42 height 98
click at [57, 359] on div "-1 uur" at bounding box center [60, 318] width 42 height 98
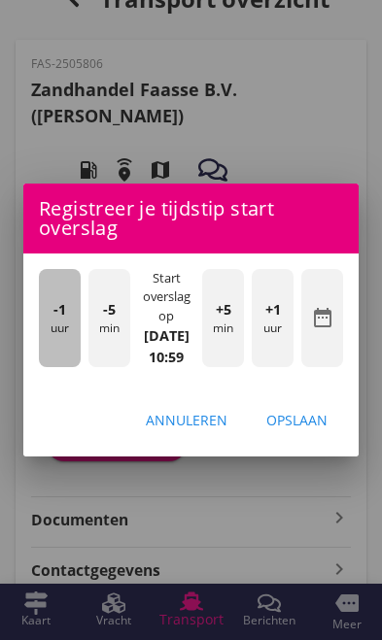
click at [58, 359] on div "-1 uur" at bounding box center [60, 318] width 42 height 98
click at [53, 321] on span "-1" at bounding box center [59, 309] width 13 height 21
click at [61, 359] on div "-1 uur" at bounding box center [60, 318] width 42 height 98
click at [46, 367] on div "-1 uur" at bounding box center [60, 318] width 42 height 98
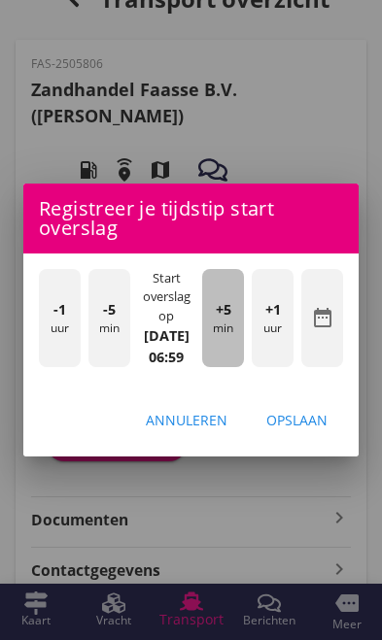
click at [229, 367] on div "+5 min" at bounding box center [223, 318] width 42 height 98
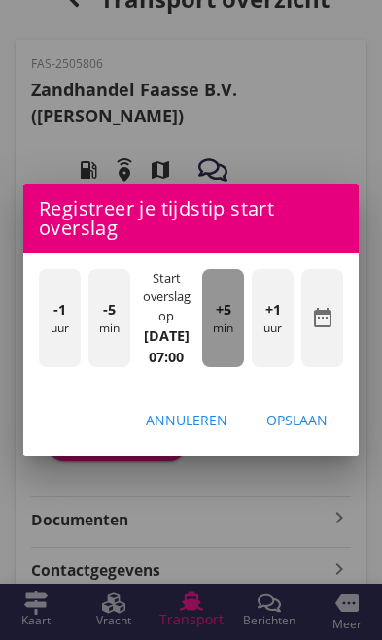
click at [237, 367] on div "+5 min" at bounding box center [223, 318] width 42 height 98
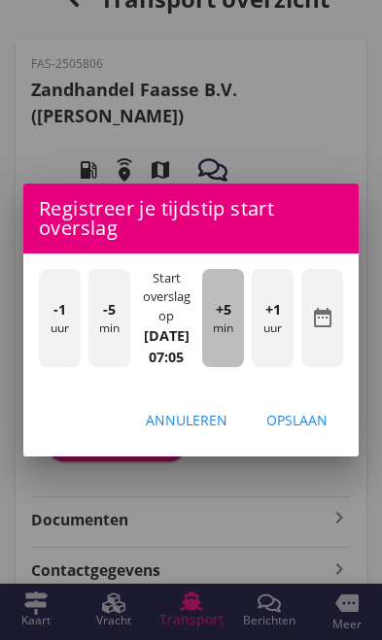
click at [237, 367] on div "+5 min" at bounding box center [223, 318] width 42 height 98
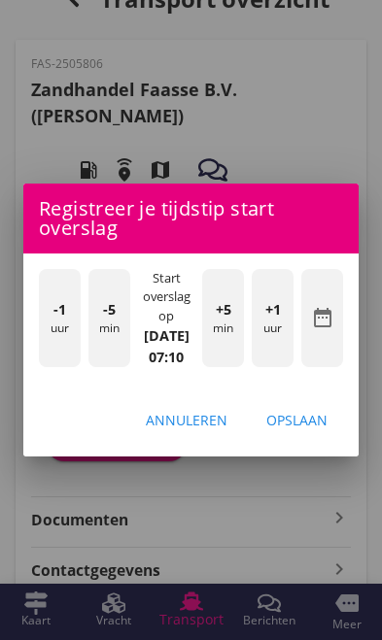
click at [326, 430] on div "Opslaan" at bounding box center [296, 420] width 61 height 20
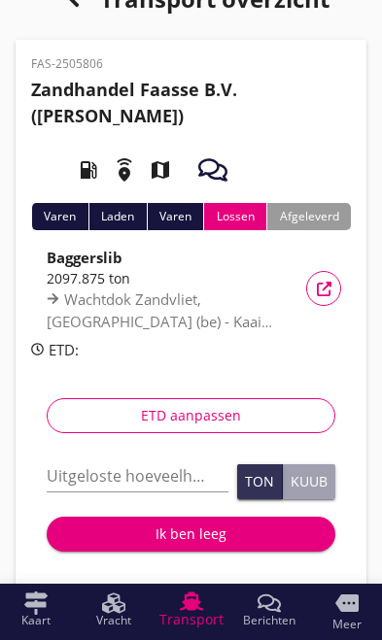
click at [85, 479] on input "Uitgeloste hoeveelheid *" at bounding box center [138, 475] width 182 height 31
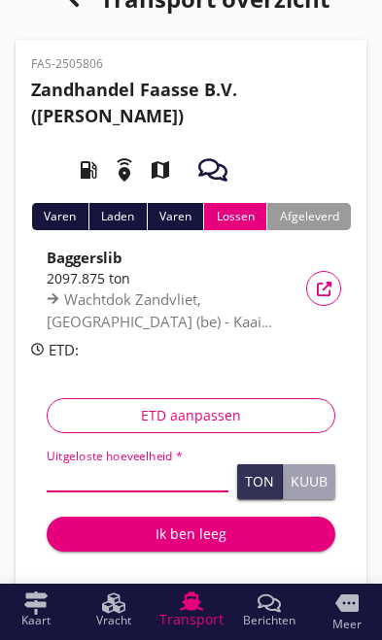
scroll to position [55, 0]
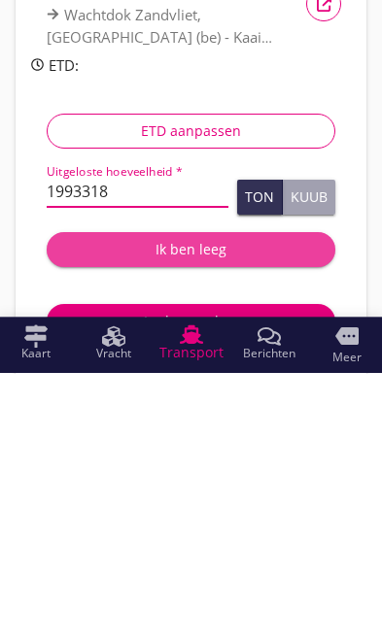
type input "1993318"
click at [217, 506] on div "Ik ben leeg" at bounding box center [190, 516] width 257 height 20
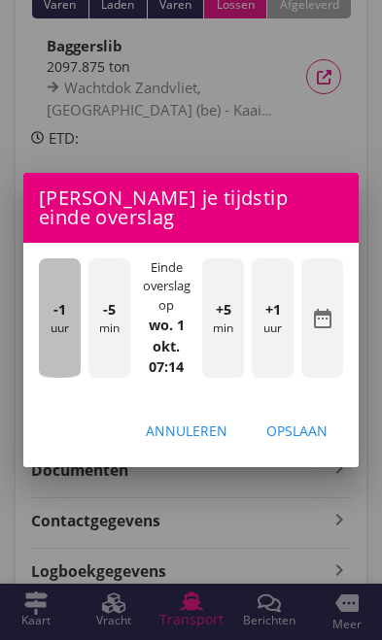
click at [63, 370] on div "-1 uur" at bounding box center [60, 317] width 42 height 119
click at [53, 366] on div "-1 uur" at bounding box center [60, 317] width 42 height 119
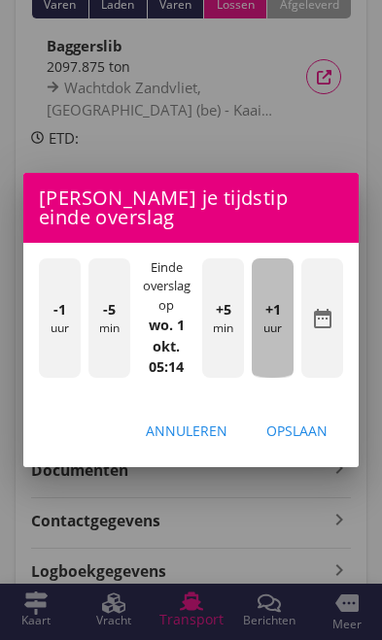
click at [281, 378] on div "+1 uur" at bounding box center [273, 317] width 42 height 119
click at [285, 378] on div "+1 uur" at bounding box center [273, 317] width 42 height 119
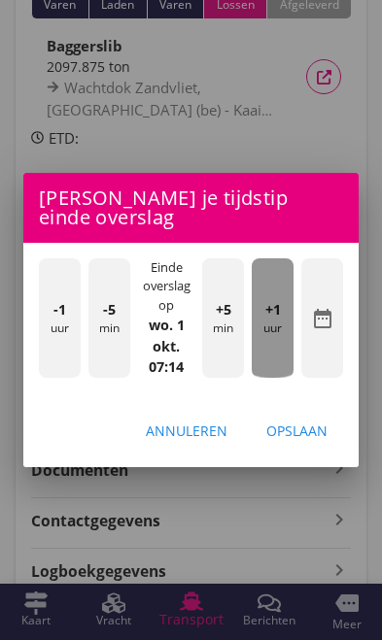
click at [284, 378] on div "+1 uur" at bounding box center [273, 317] width 42 height 119
click at [286, 378] on div "+1 uur" at bounding box center [273, 317] width 42 height 119
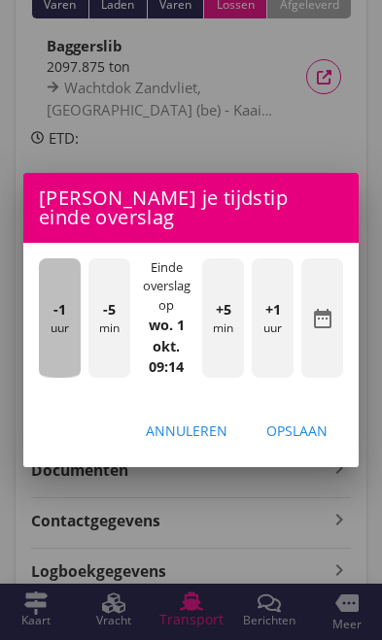
click at [49, 377] on div "-1 uur" at bounding box center [60, 317] width 42 height 119
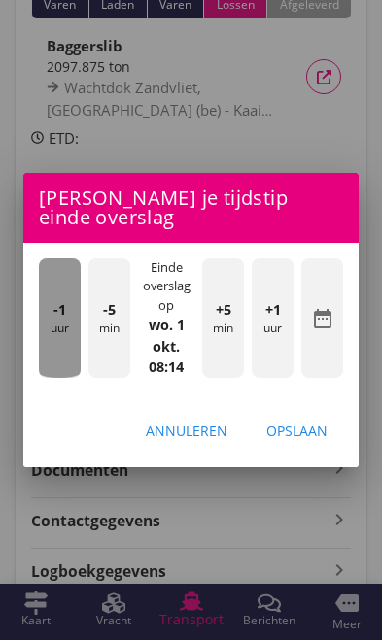
click at [49, 378] on div "-1 uur" at bounding box center [60, 317] width 42 height 119
click at [44, 372] on div "-1 uur" at bounding box center [60, 317] width 42 height 119
click at [46, 366] on div "-1 uur" at bounding box center [60, 317] width 42 height 119
click at [47, 357] on div "-1 uur" at bounding box center [60, 317] width 42 height 119
click at [46, 356] on div "-1 uur" at bounding box center [60, 317] width 42 height 119
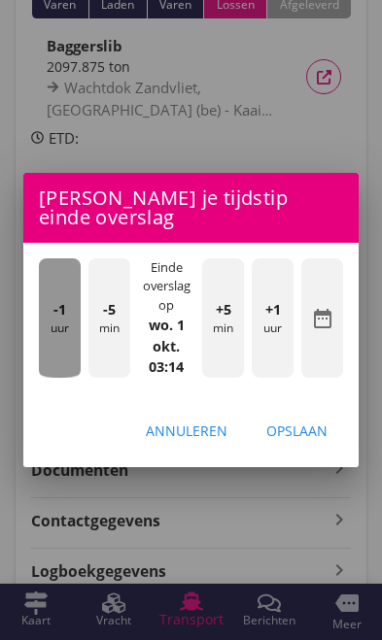
click at [46, 358] on div "-1 uur" at bounding box center [60, 317] width 42 height 119
click at [49, 359] on div "-1 uur" at bounding box center [60, 317] width 42 height 119
click at [50, 364] on div "-1 uur" at bounding box center [60, 317] width 42 height 119
click at [51, 362] on div "-1 uur" at bounding box center [60, 317] width 42 height 119
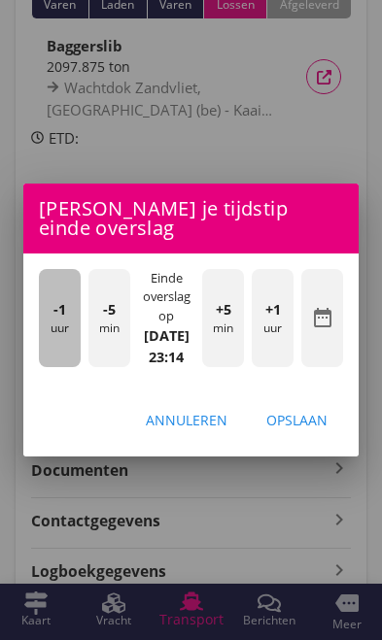
click at [48, 360] on div "-1 uur" at bounding box center [60, 318] width 42 height 98
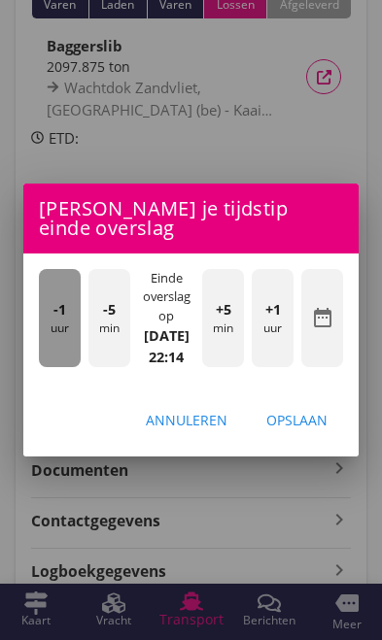
click at [46, 361] on div "-1 uur" at bounding box center [60, 318] width 42 height 98
click at [44, 362] on div "-1 uur" at bounding box center [60, 318] width 42 height 98
click at [53, 366] on div "-1 uur" at bounding box center [60, 318] width 42 height 98
click at [51, 364] on div "-1 uur" at bounding box center [60, 318] width 42 height 98
click at [49, 360] on div "-1 uur" at bounding box center [60, 318] width 42 height 98
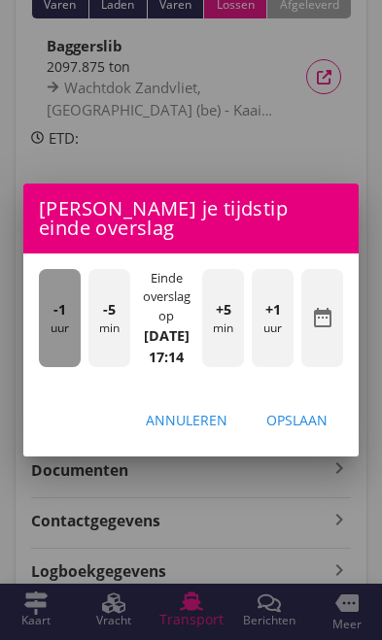
click at [51, 364] on div "-1 uur" at bounding box center [60, 318] width 42 height 98
click at [52, 363] on div "-1 uur" at bounding box center [60, 318] width 42 height 98
click at [54, 365] on div "-1 uur" at bounding box center [60, 318] width 42 height 98
click at [53, 365] on div "-1 uur" at bounding box center [60, 318] width 42 height 98
click at [51, 363] on div "-1 uur" at bounding box center [60, 318] width 42 height 98
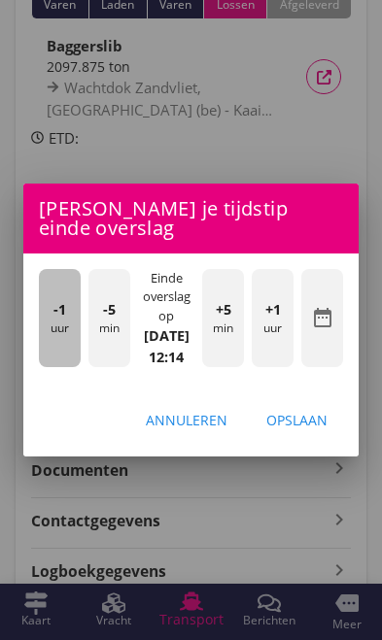
click at [56, 366] on div "-1 uur" at bounding box center [60, 318] width 42 height 98
click at [56, 367] on div "-1 uur" at bounding box center [60, 318] width 42 height 98
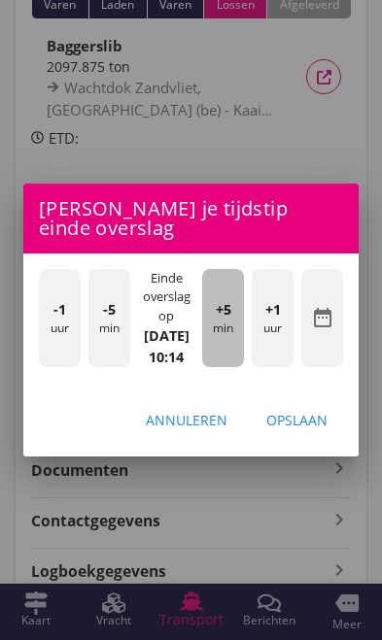
click at [237, 367] on div "+5 min" at bounding box center [223, 318] width 42 height 98
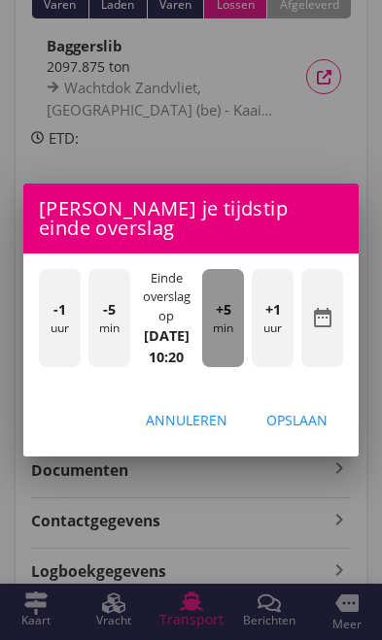
click at [236, 367] on div "+5 min" at bounding box center [223, 318] width 42 height 98
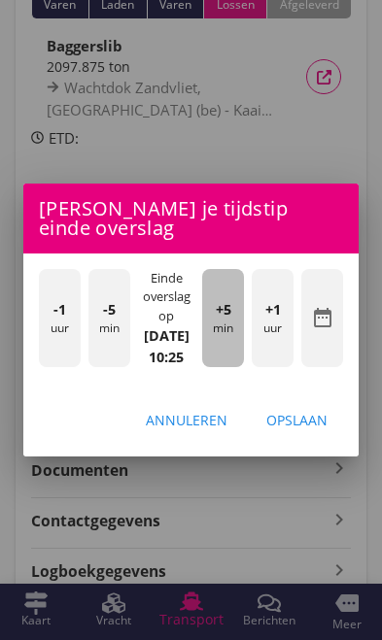
click at [234, 367] on div "+5 min" at bounding box center [223, 318] width 42 height 98
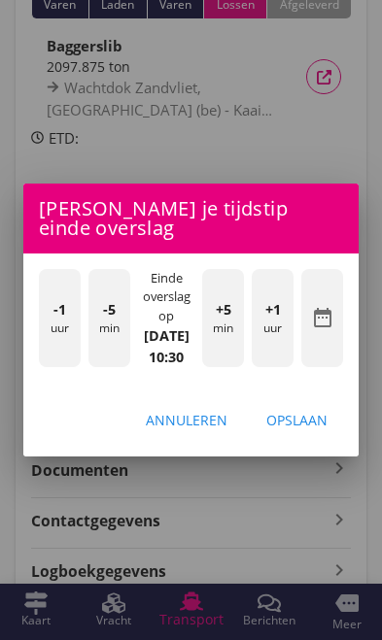
click at [325, 430] on div "Opslaan" at bounding box center [296, 420] width 61 height 20
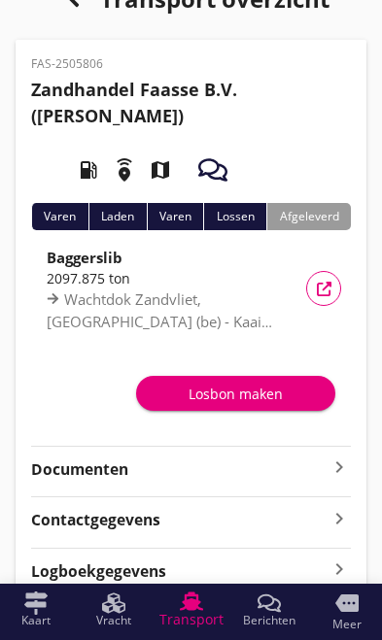
click at [336, 461] on icon "keyboard_arrow_right" at bounding box center [338, 467] width 23 height 23
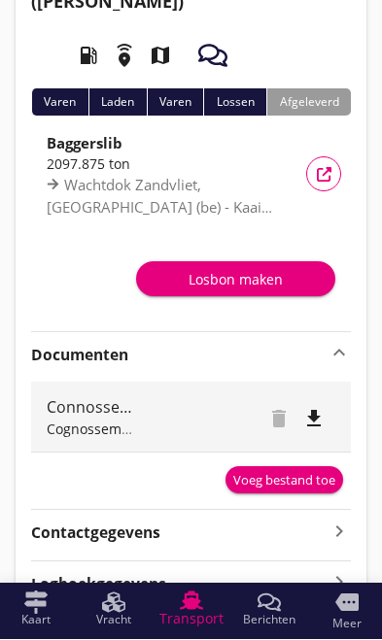
scroll to position [152, 0]
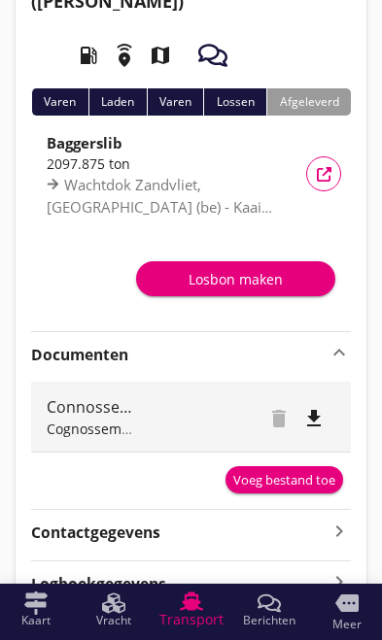
click at [298, 478] on div "Voeg bestand toe" at bounding box center [284, 480] width 102 height 19
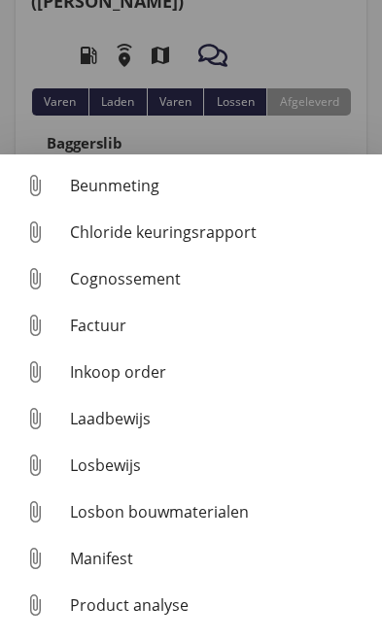
click at [127, 197] on div "Beunmeting" at bounding box center [218, 185] width 296 height 23
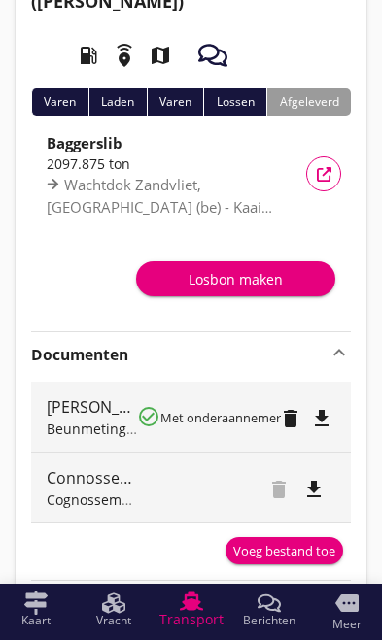
click at [292, 553] on div "Voeg bestand toe" at bounding box center [284, 551] width 102 height 19
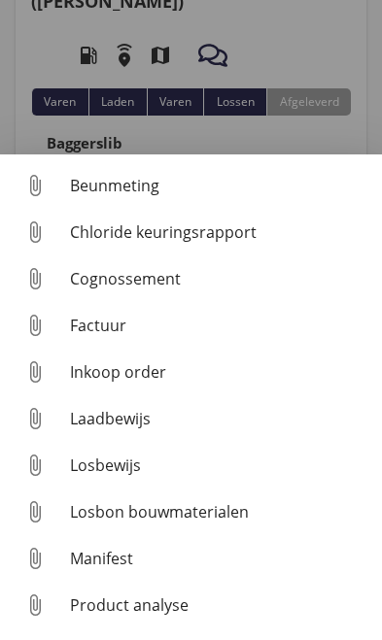
scroll to position [152, 0]
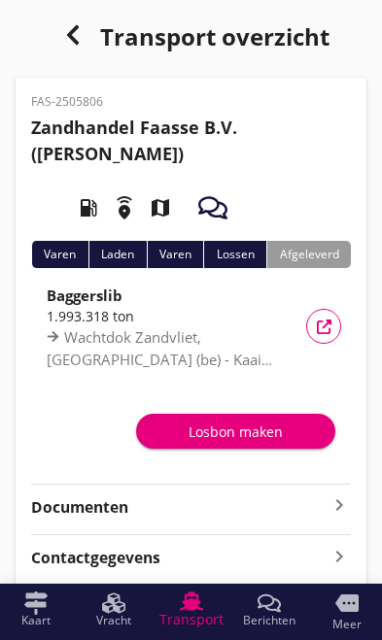
click at [341, 512] on icon "keyboard_arrow_right" at bounding box center [338, 504] width 23 height 23
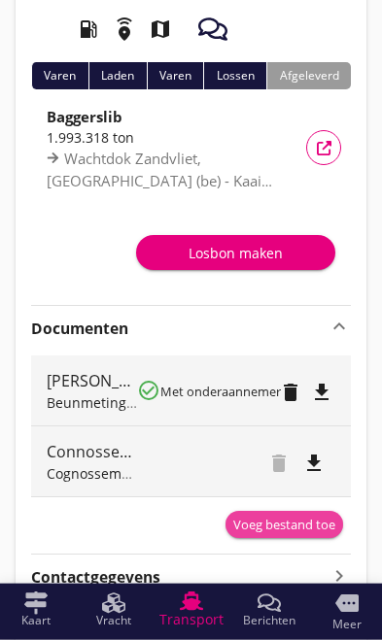
scroll to position [180, 0]
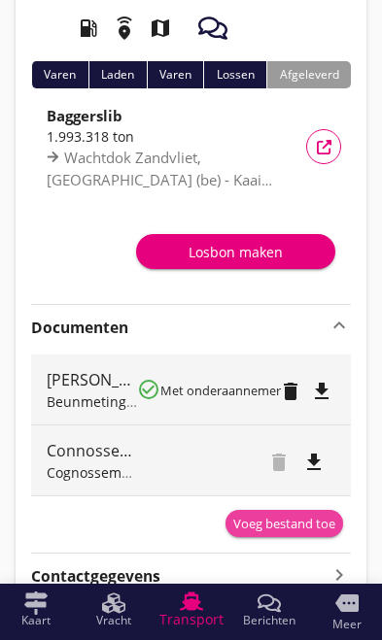
click at [302, 527] on div "Voeg bestand toe" at bounding box center [284, 524] width 102 height 19
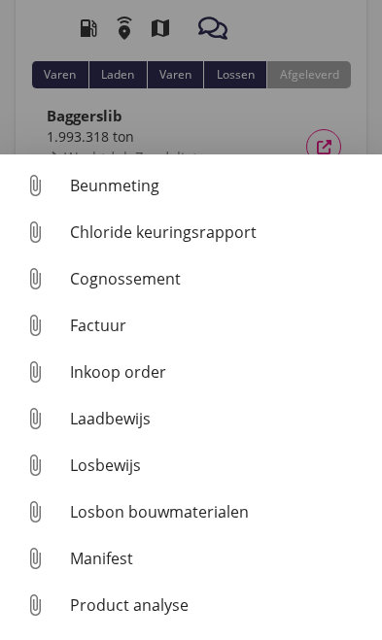
click at [149, 290] on div "Cognossement" at bounding box center [218, 278] width 296 height 23
